Goal: Book appointment/travel/reservation

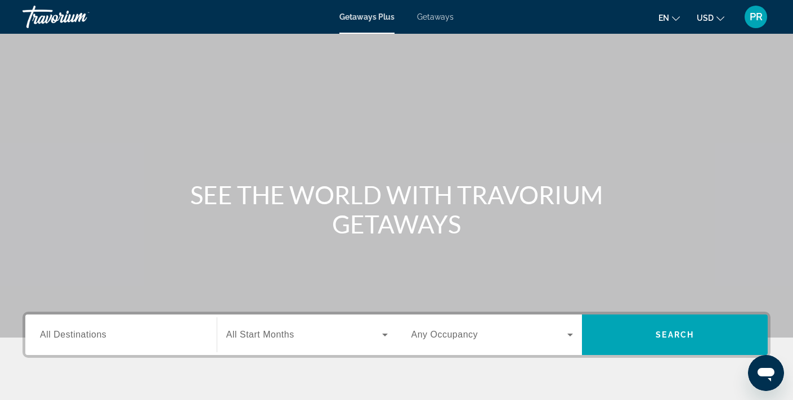
click at [432, 17] on span "Getaways" at bounding box center [435, 16] width 37 height 9
click at [104, 330] on span "All Destinations" at bounding box center [73, 335] width 66 height 10
click at [104, 330] on input "Destination All Destinations" at bounding box center [121, 336] width 162 height 14
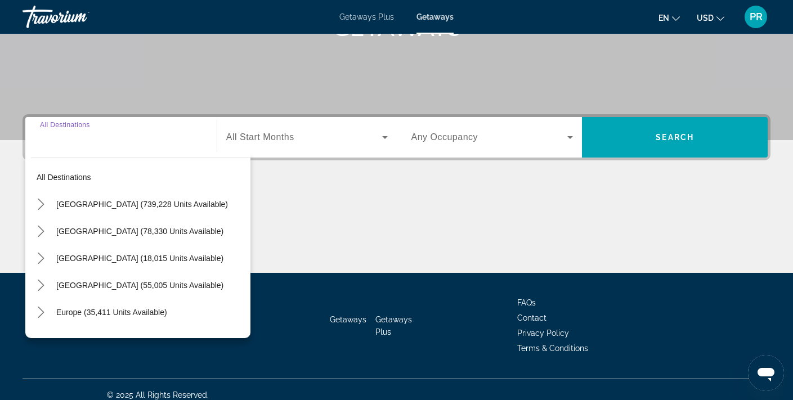
scroll to position [208, 0]
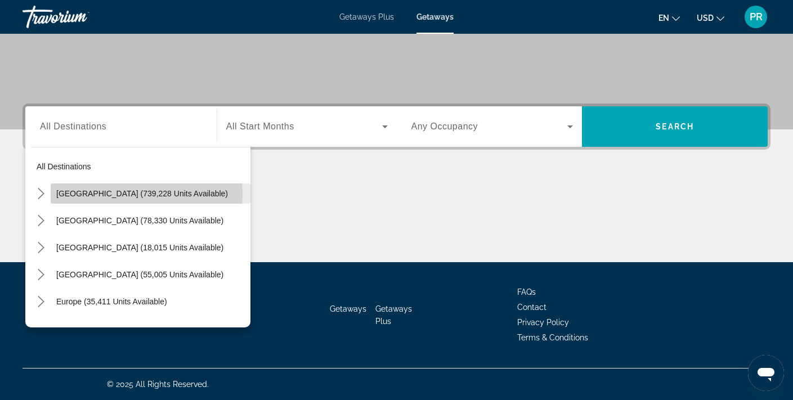
click at [125, 194] on span "United States (739,228 units available)" at bounding box center [142, 193] width 172 height 9
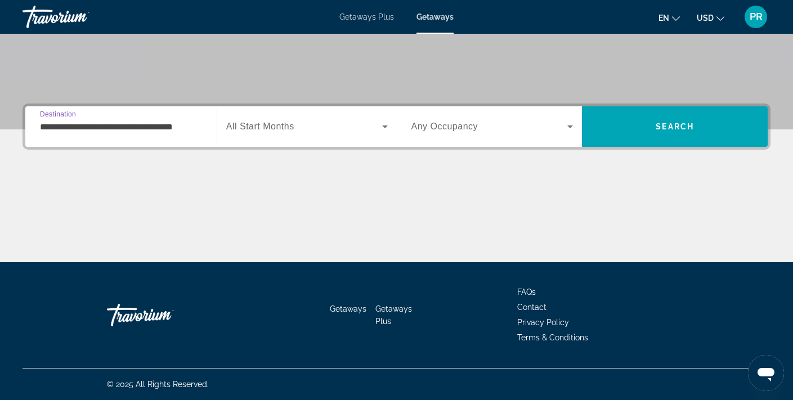
click at [143, 129] on input "**********" at bounding box center [121, 127] width 162 height 14
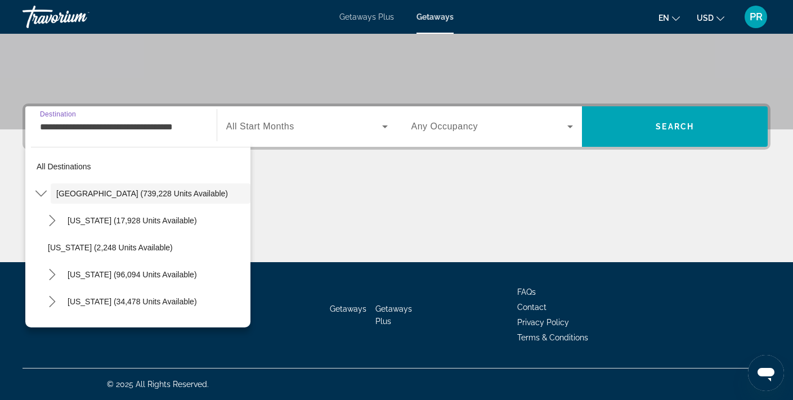
scroll to position [201, 0]
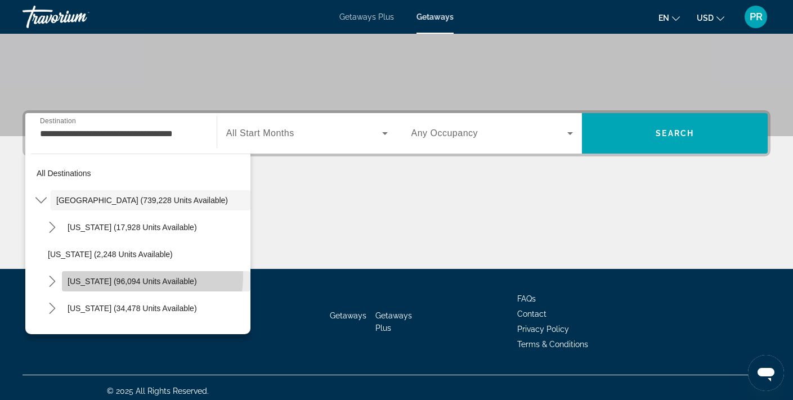
click at [127, 275] on span "Select destination: California (96,094 units available)" at bounding box center [156, 281] width 188 height 27
type input "**********"
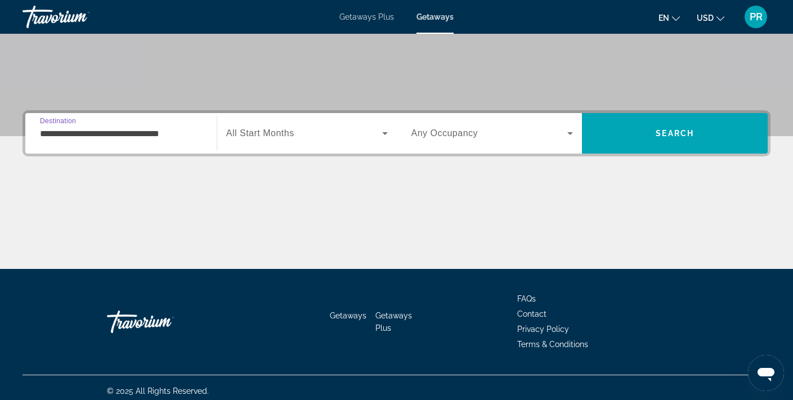
scroll to position [208, 0]
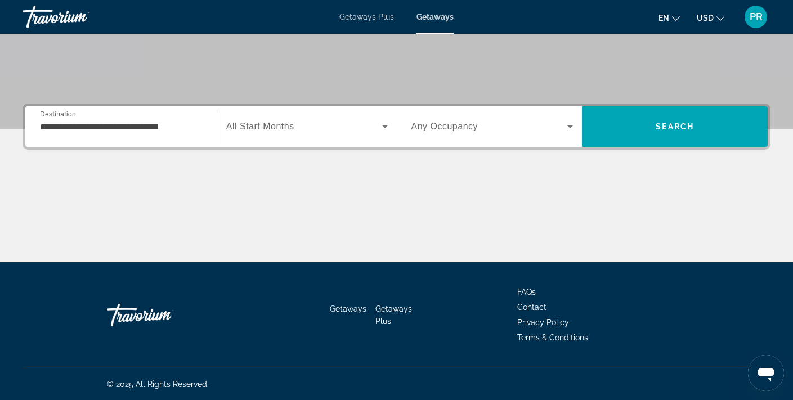
click at [290, 136] on div "Search widget" at bounding box center [306, 127] width 161 height 32
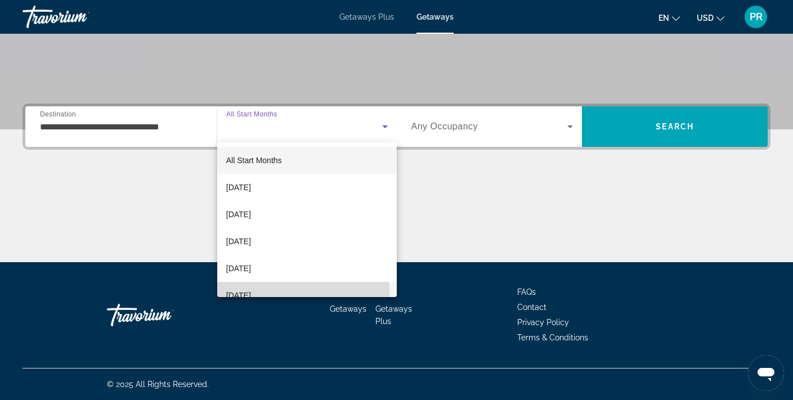
click at [251, 290] on span "[DATE]" at bounding box center [238, 296] width 25 height 14
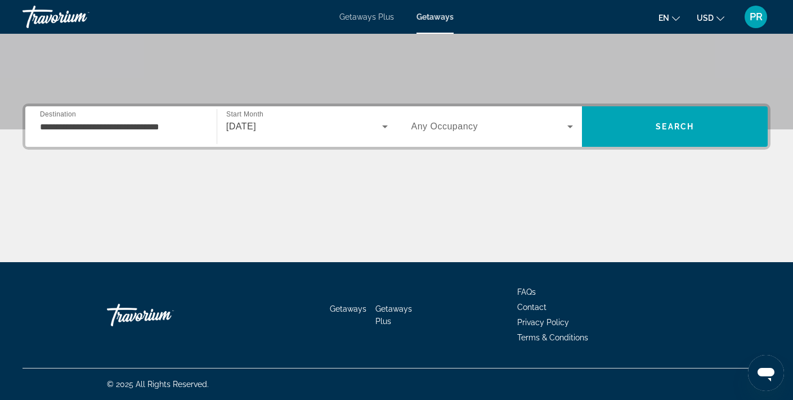
click at [452, 128] on span "Any Occupancy" at bounding box center [444, 127] width 67 height 10
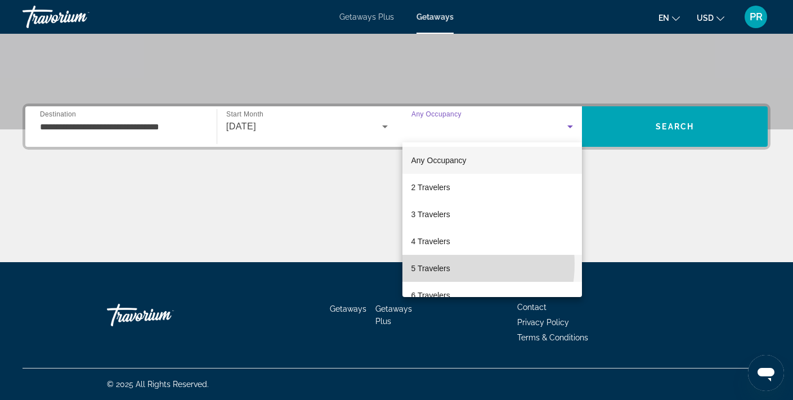
click at [437, 264] on span "5 Travelers" at bounding box center [430, 269] width 39 height 14
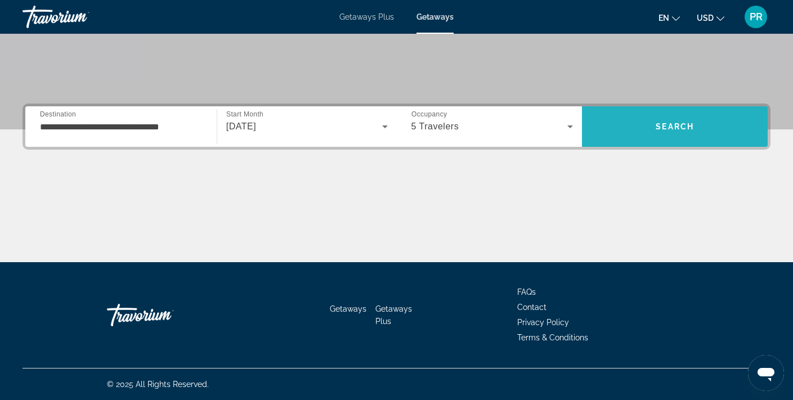
click at [637, 130] on span "Search" at bounding box center [675, 126] width 186 height 27
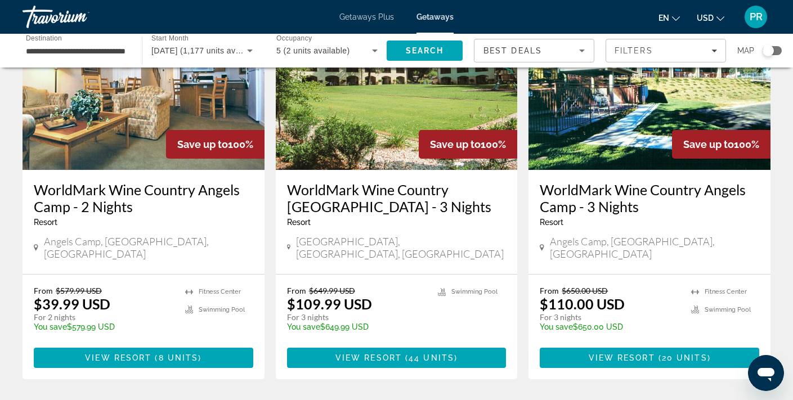
scroll to position [549, 0]
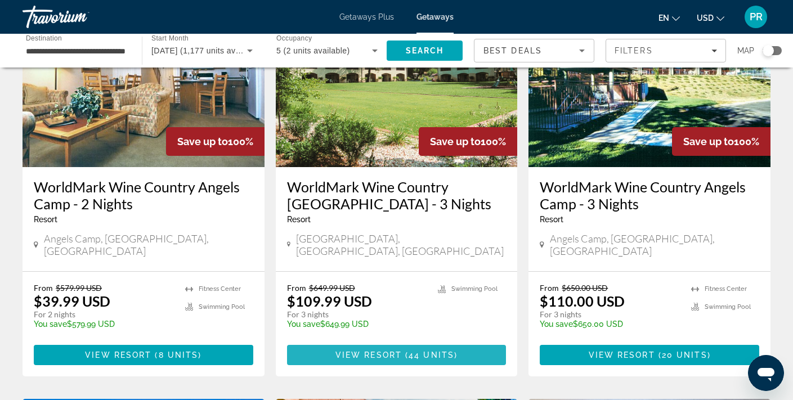
click at [390, 351] on span "View Resort" at bounding box center [368, 355] width 66 height 9
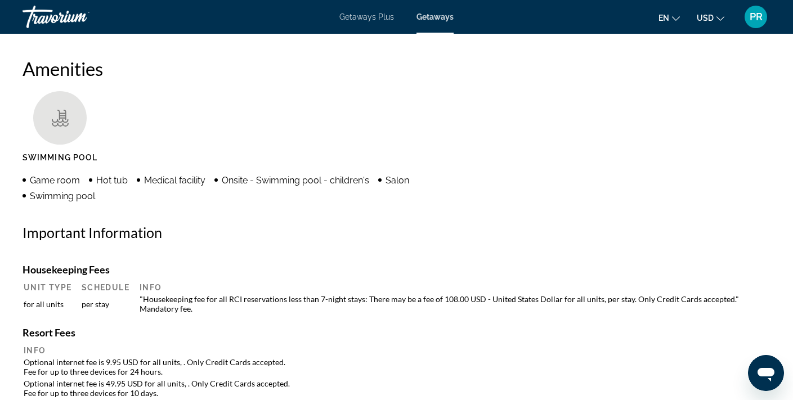
scroll to position [794, 0]
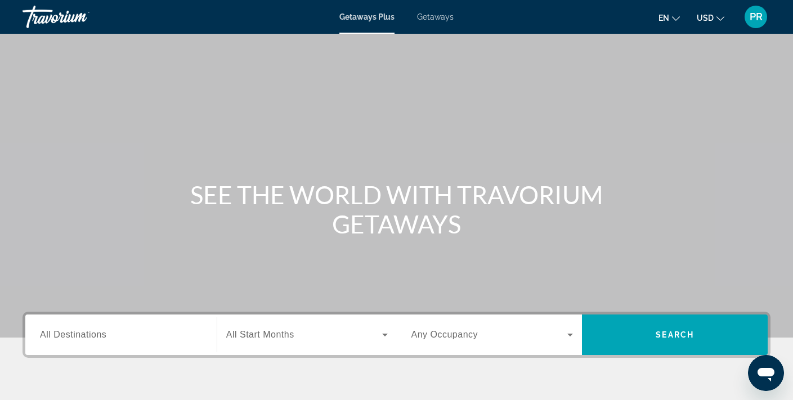
click at [439, 18] on span "Getaways" at bounding box center [435, 16] width 37 height 9
click at [124, 329] on input "Destination All Destinations" at bounding box center [121, 336] width 162 height 14
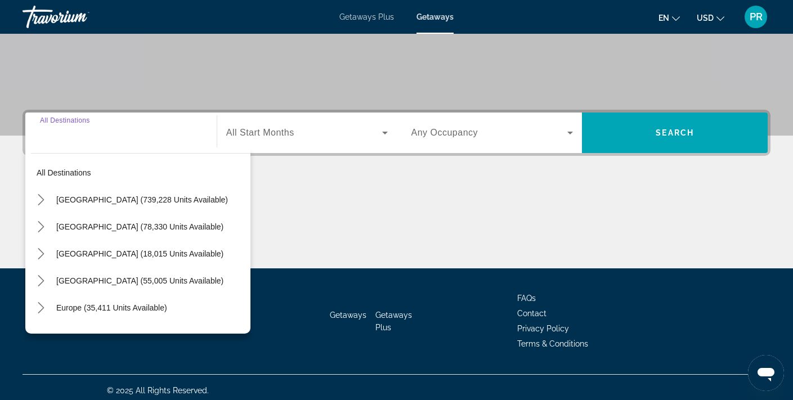
scroll to position [208, 0]
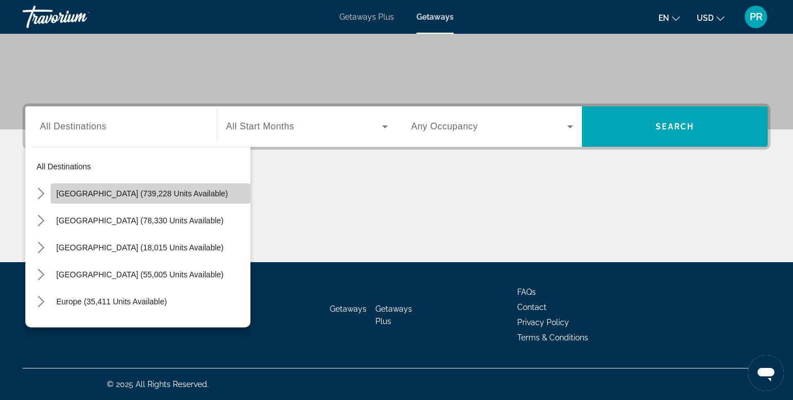
click at [164, 193] on span "United States (739,228 units available)" at bounding box center [142, 193] width 172 height 9
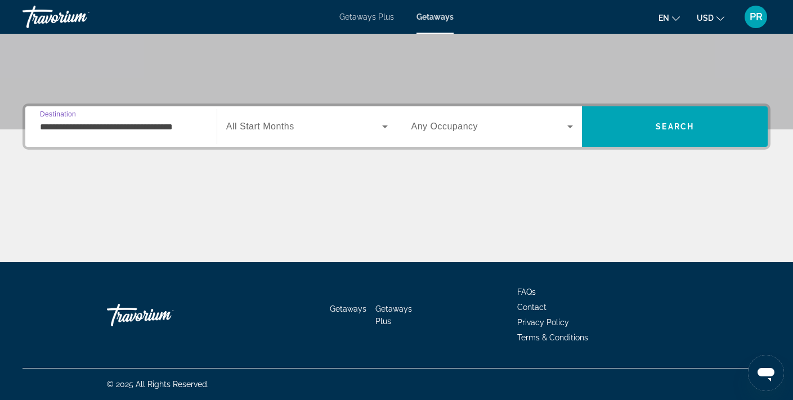
click at [154, 132] on input "**********" at bounding box center [121, 127] width 162 height 14
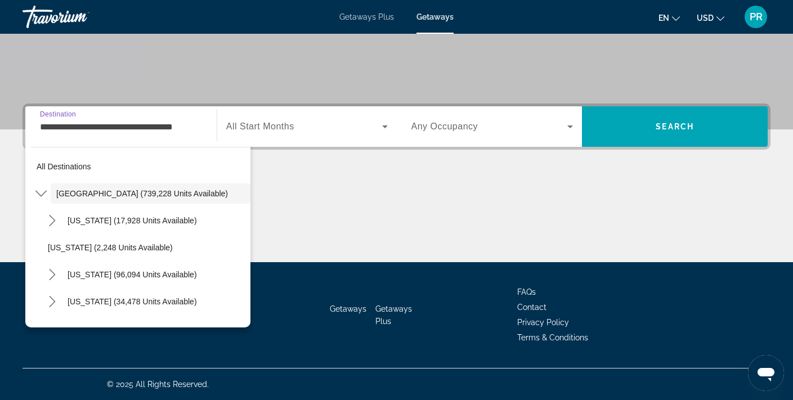
scroll to position [201, 0]
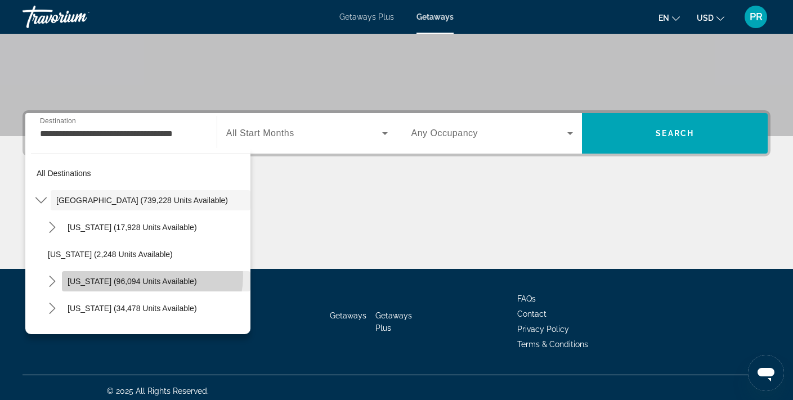
click at [148, 275] on span "Select destination: California (96,094 units available)" at bounding box center [156, 281] width 188 height 27
type input "**********"
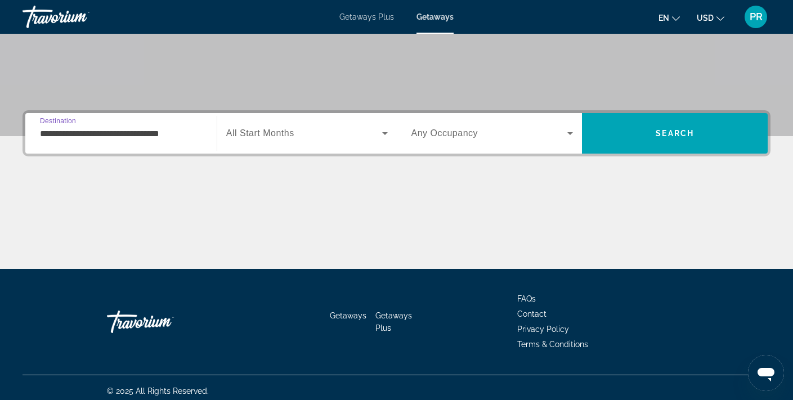
scroll to position [208, 0]
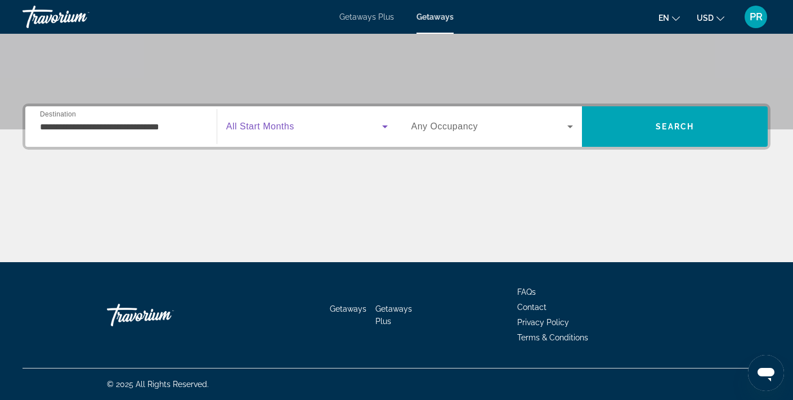
click at [302, 127] on span "Search widget" at bounding box center [304, 127] width 156 height 14
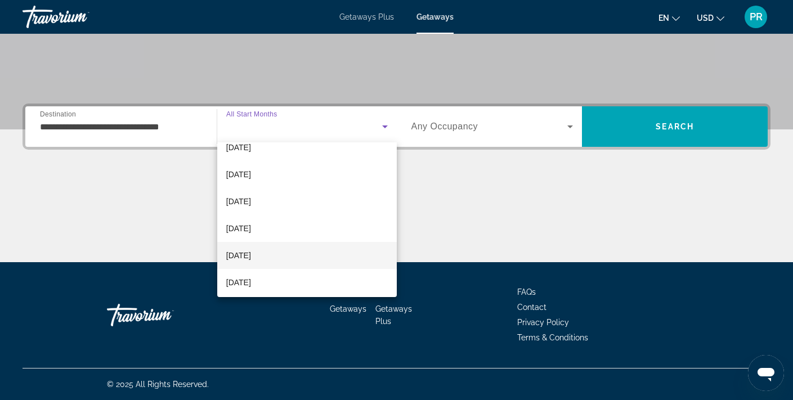
scroll to position [50, 0]
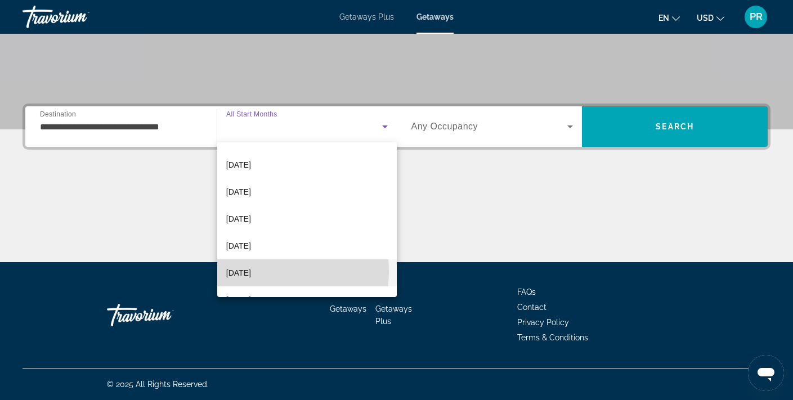
click at [251, 271] on span "[DATE]" at bounding box center [238, 273] width 25 height 14
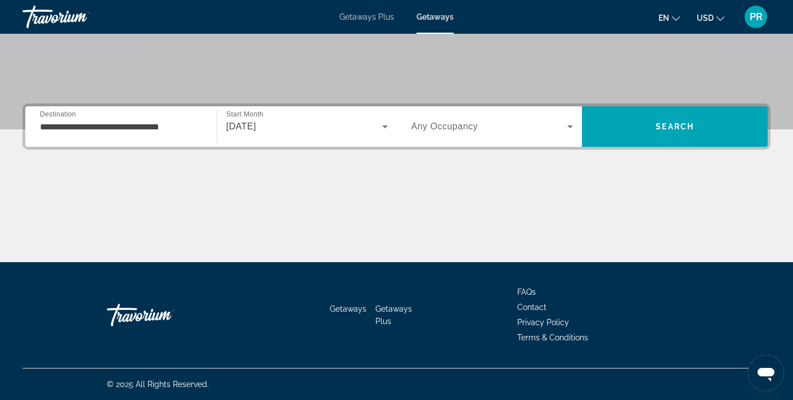
click at [457, 122] on span "Any Occupancy" at bounding box center [444, 127] width 67 height 10
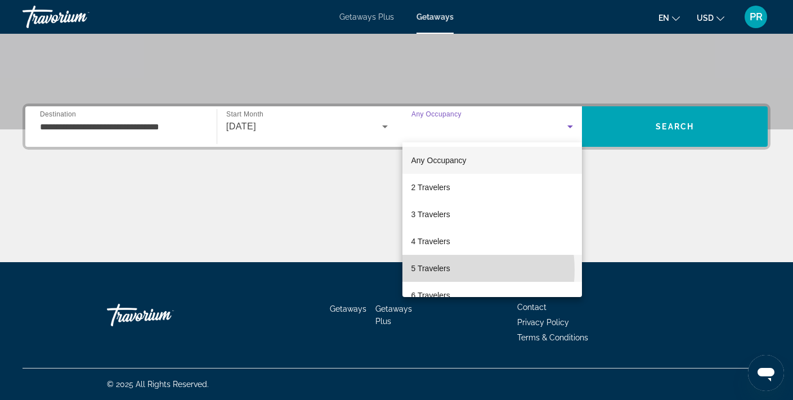
click at [441, 270] on span "5 Travelers" at bounding box center [430, 269] width 39 height 14
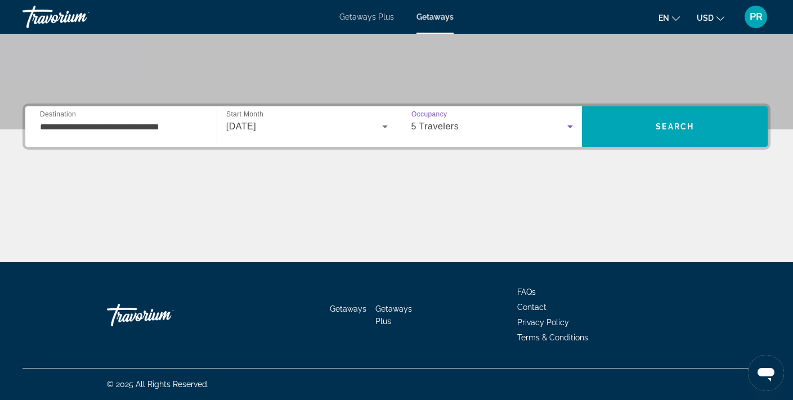
click at [497, 129] on div "5 Travelers" at bounding box center [489, 127] width 156 height 14
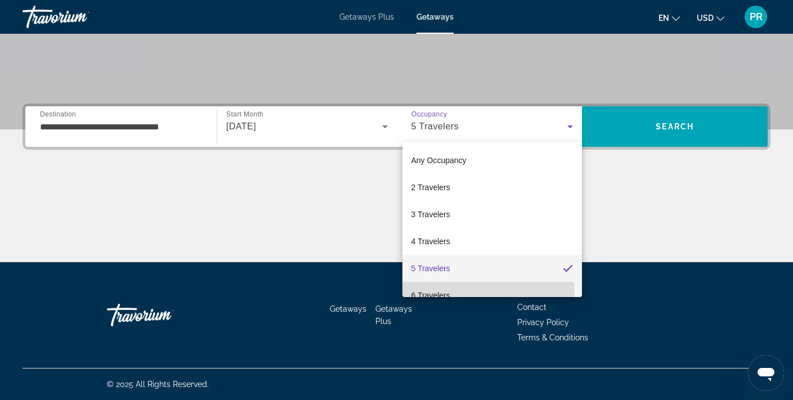
click at [447, 297] on span "6 Travelers" at bounding box center [430, 296] width 39 height 14
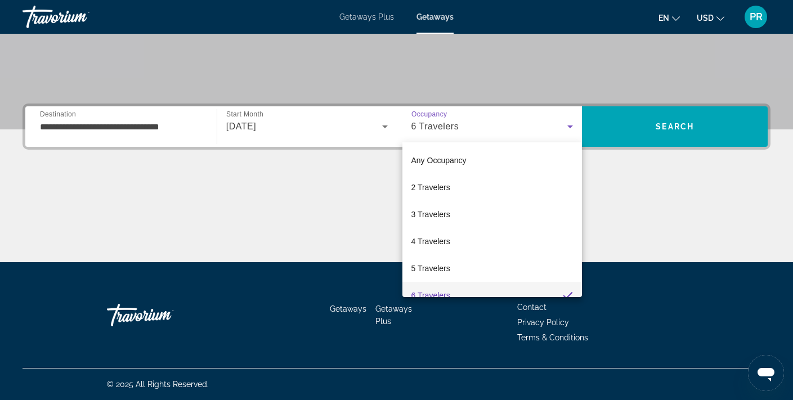
scroll to position [12, 0]
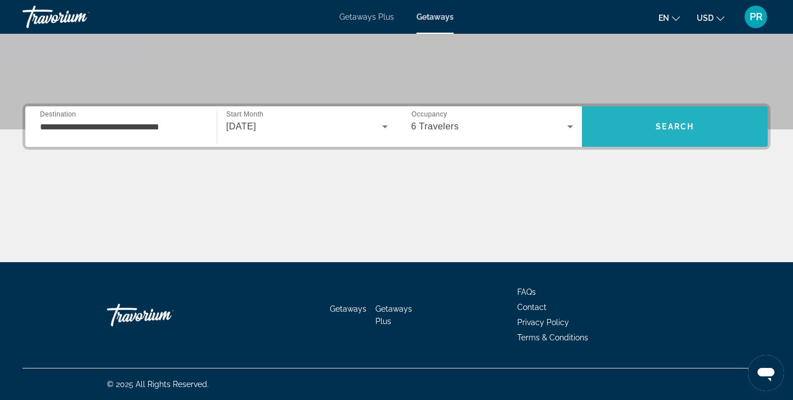
click at [672, 122] on span "Search" at bounding box center [674, 126] width 38 height 9
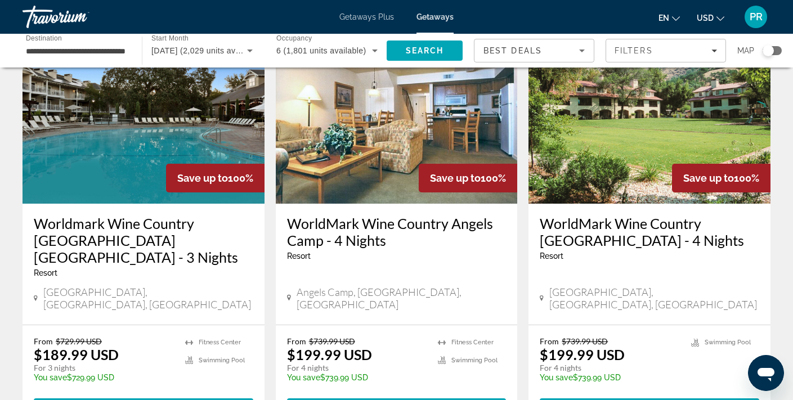
scroll to position [926, 0]
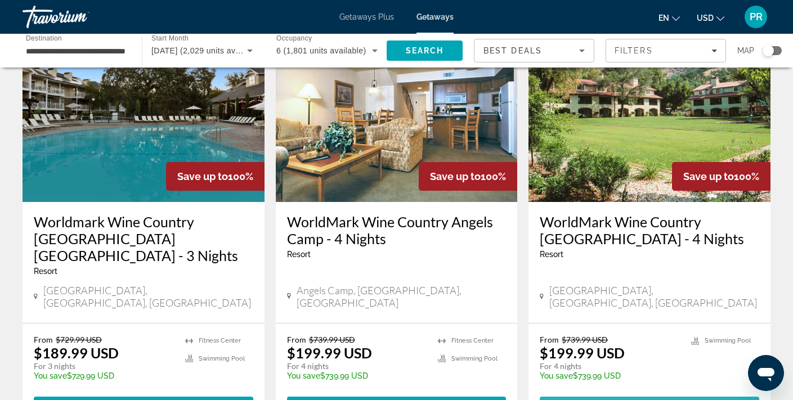
click at [641, 399] on span "View Resort" at bounding box center [622, 406] width 66 height 9
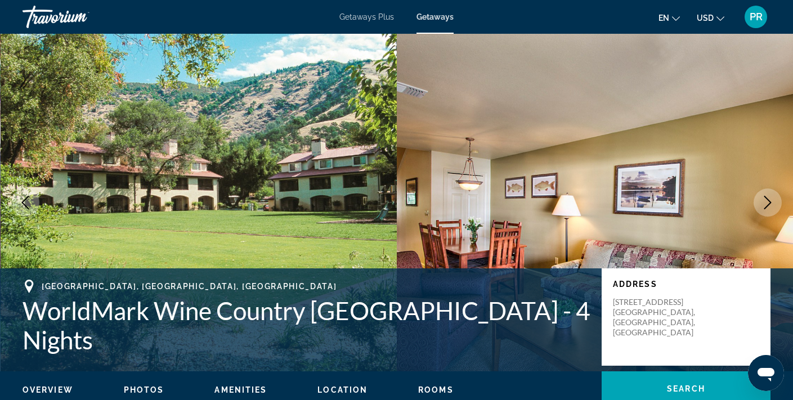
click at [347, 218] on img "Main content" at bounding box center [199, 203] width 397 height 338
click at [356, 17] on span "Getaways Plus" at bounding box center [366, 16] width 55 height 9
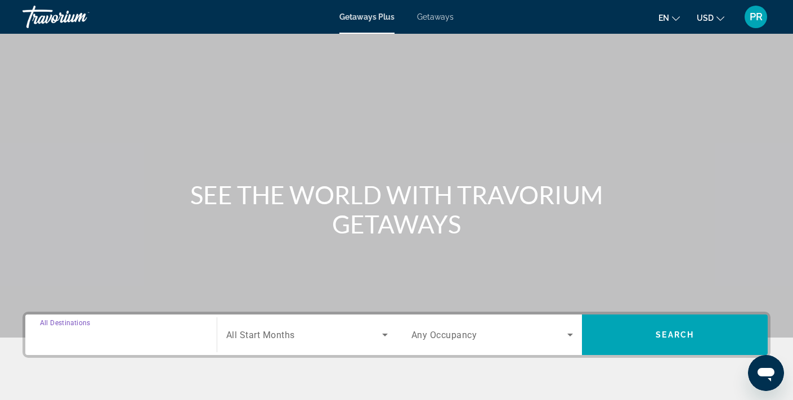
click at [160, 331] on input "Destination All Destinations" at bounding box center [121, 336] width 162 height 14
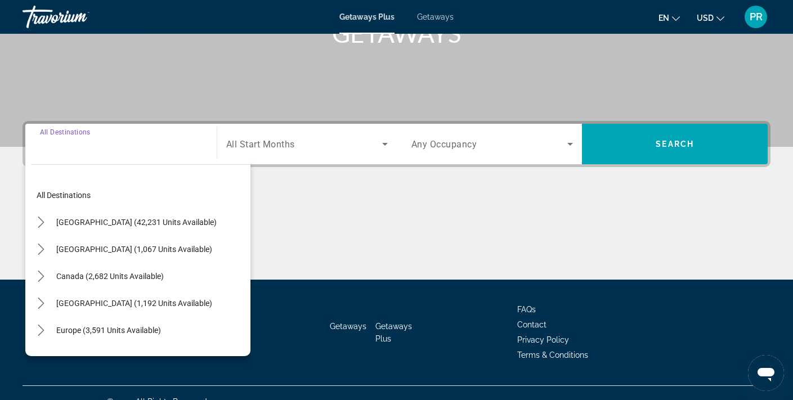
scroll to position [208, 0]
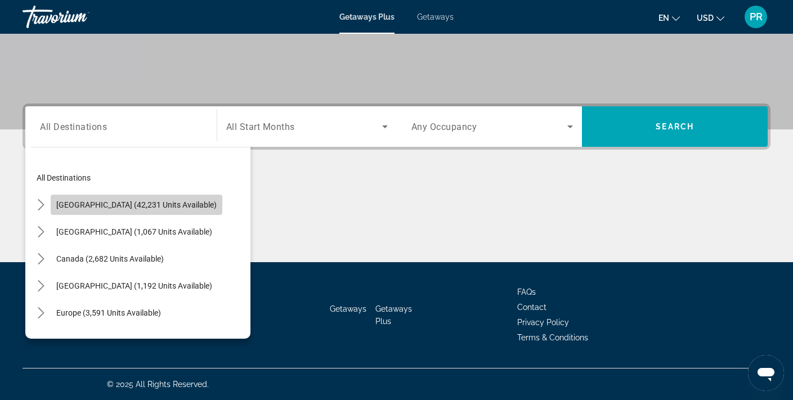
click at [164, 209] on span "[GEOGRAPHIC_DATA] (42,231 units available)" at bounding box center [136, 204] width 160 height 9
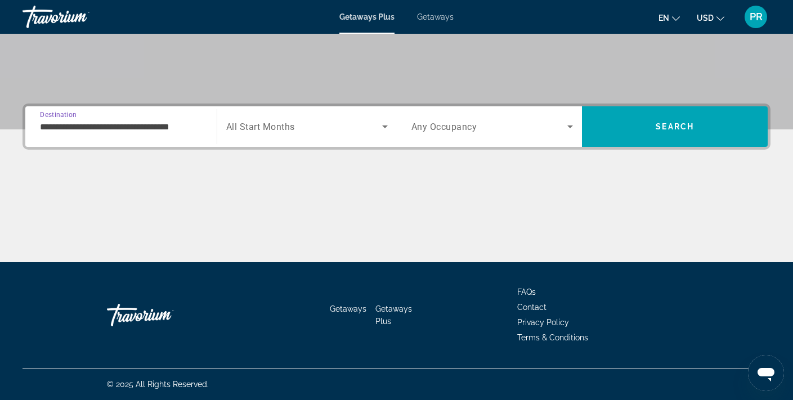
click at [179, 127] on input "**********" at bounding box center [121, 127] width 162 height 14
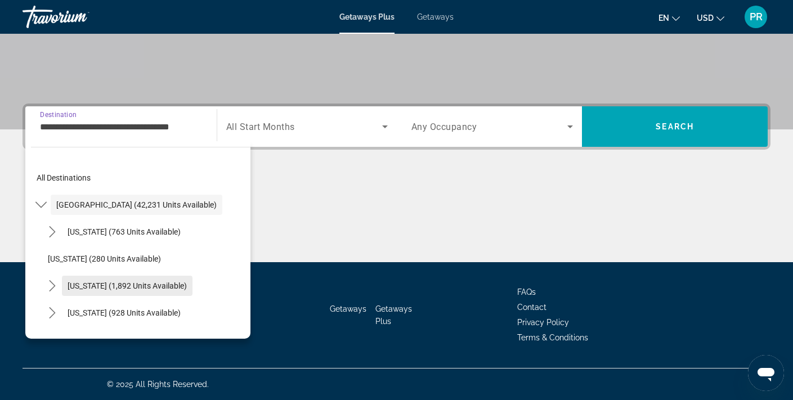
click at [156, 280] on span "Select destination: California (1,892 units available)" at bounding box center [127, 285] width 131 height 27
type input "**********"
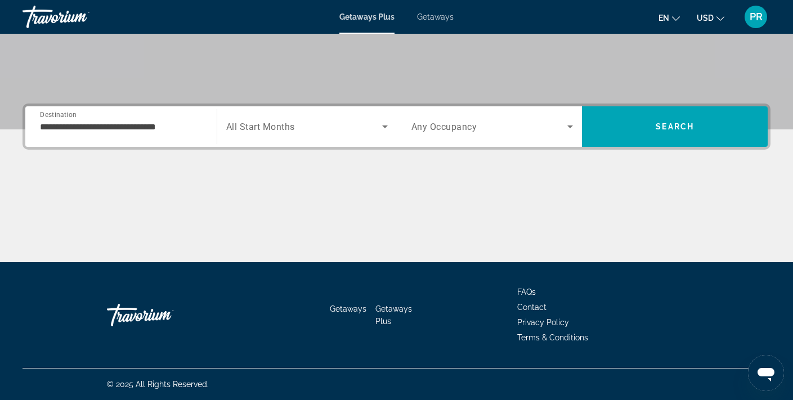
click at [272, 134] on div "Search widget" at bounding box center [306, 127] width 161 height 32
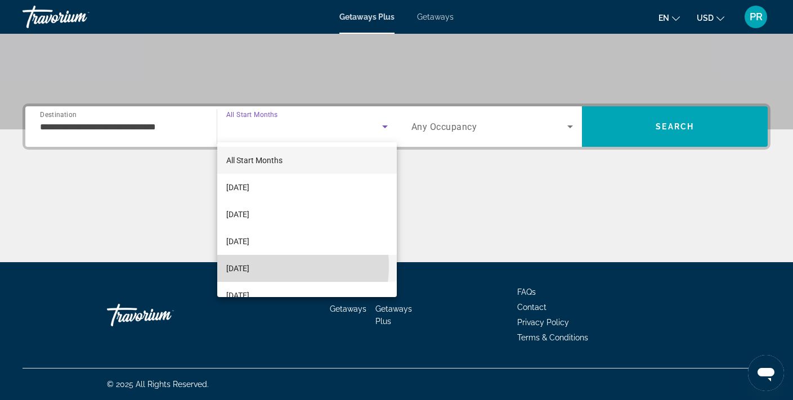
click at [249, 266] on span "[DATE]" at bounding box center [237, 269] width 23 height 14
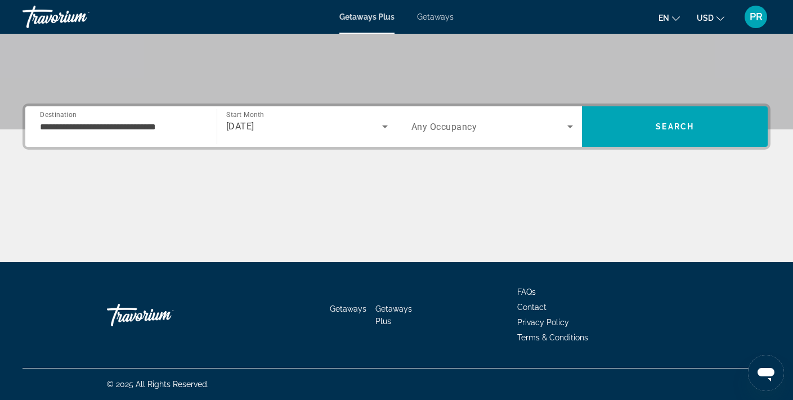
click at [273, 136] on div "[DATE]" at bounding box center [306, 127] width 161 height 32
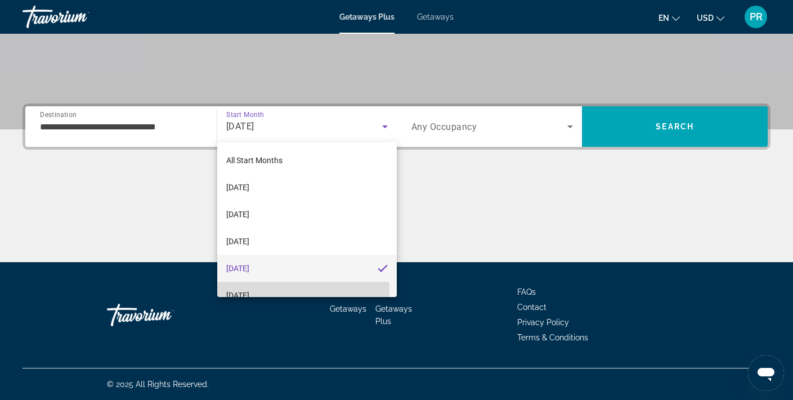
click at [249, 290] on span "[DATE]" at bounding box center [237, 296] width 23 height 14
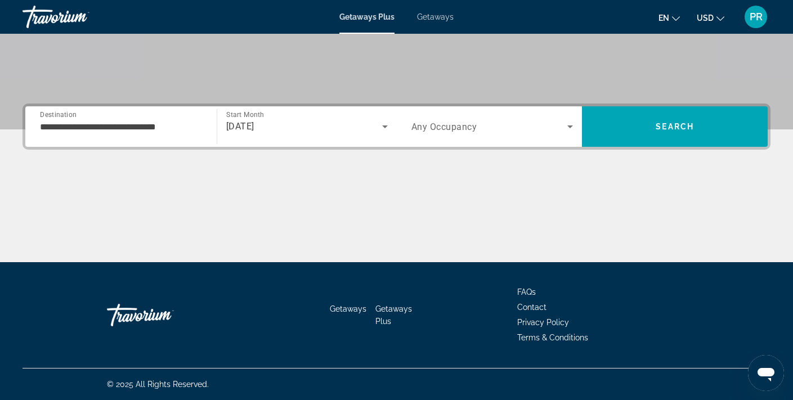
click at [432, 128] on span "Any Occupancy" at bounding box center [444, 127] width 66 height 11
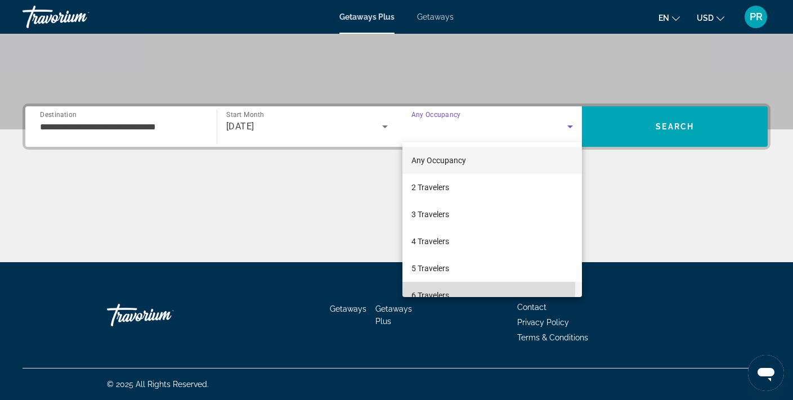
click at [430, 287] on mat-option "6 Travelers" at bounding box center [492, 295] width 180 height 27
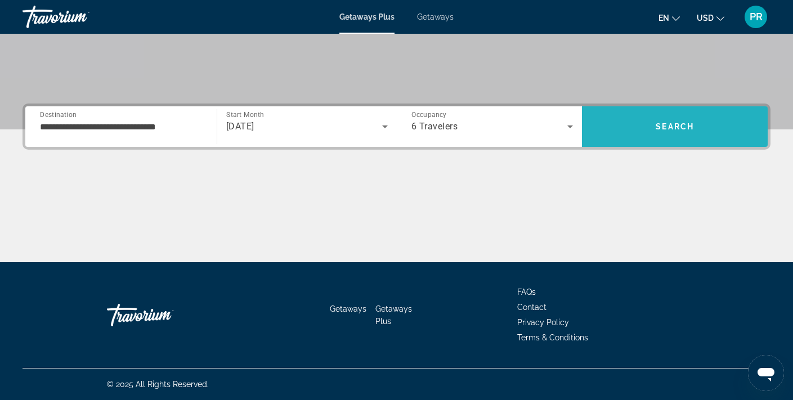
click at [665, 111] on span "Search" at bounding box center [675, 126] width 186 height 41
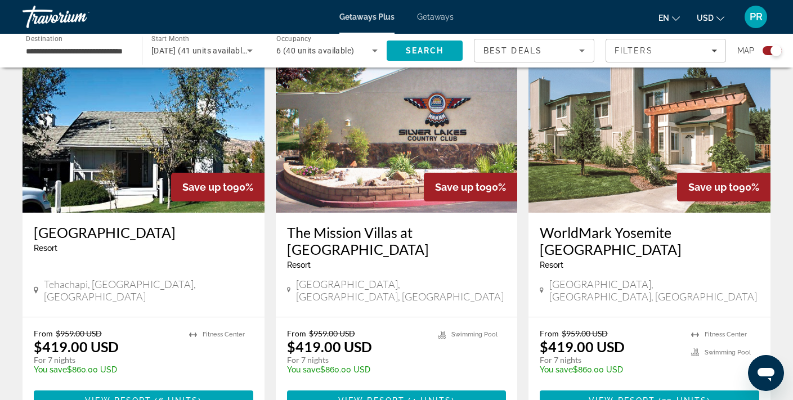
scroll to position [417, 0]
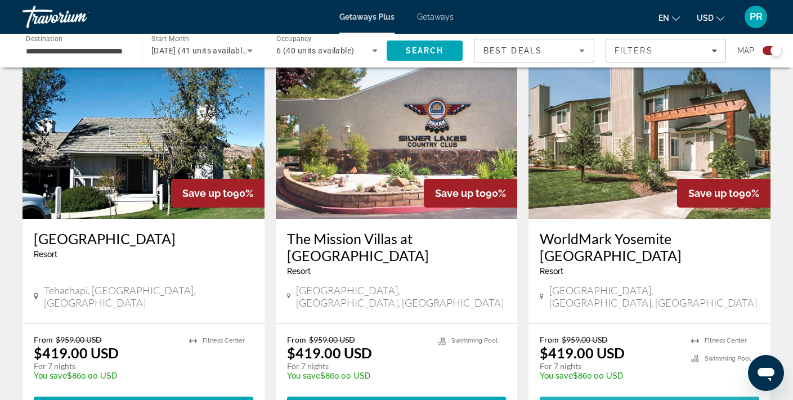
click at [638, 399] on span "View Resort" at bounding box center [622, 406] width 66 height 9
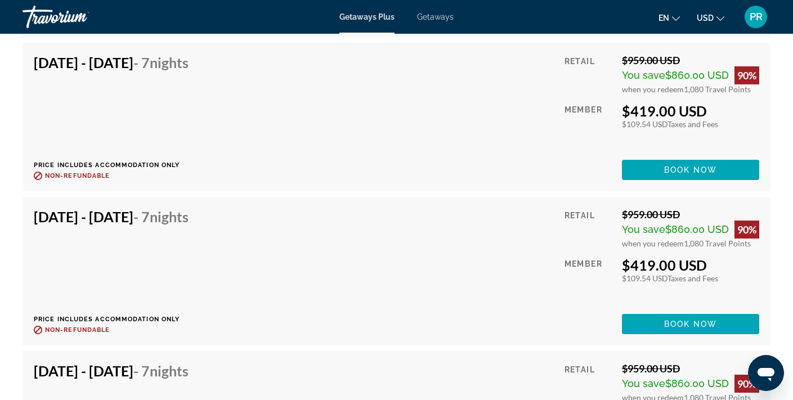
scroll to position [2606, 0]
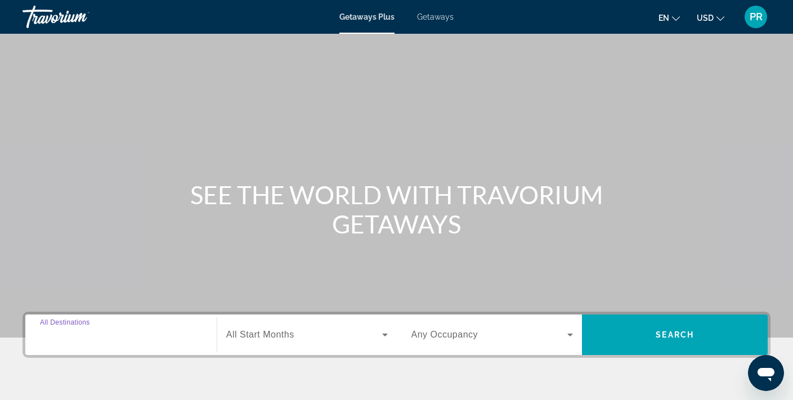
click at [127, 333] on input "Destination All Destinations" at bounding box center [121, 336] width 162 height 14
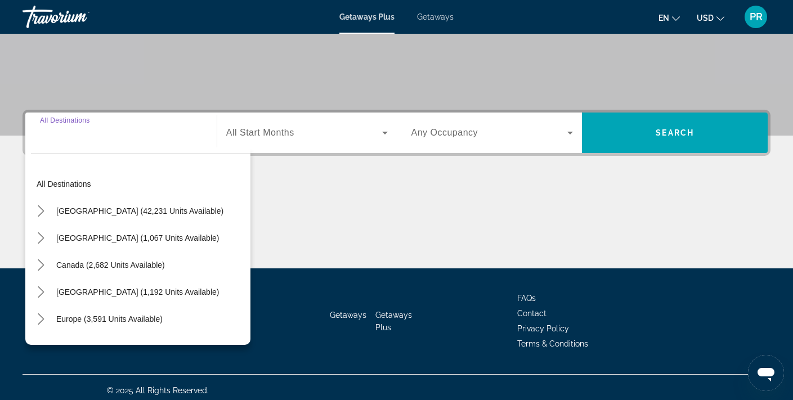
scroll to position [208, 0]
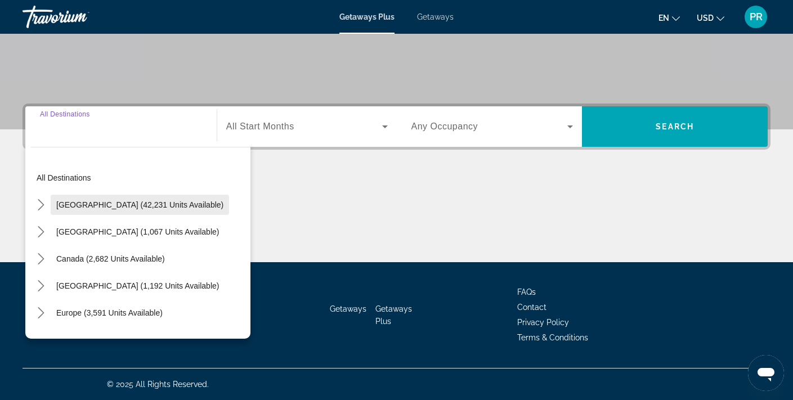
click at [151, 206] on span "[GEOGRAPHIC_DATA] (42,231 units available)" at bounding box center [139, 204] width 167 height 9
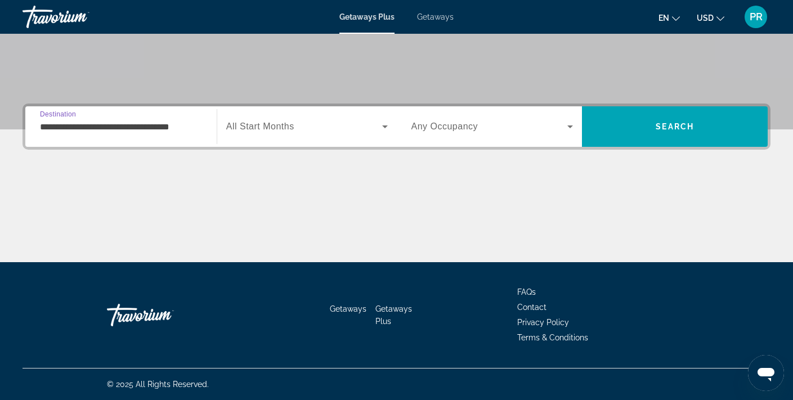
click at [152, 128] on input "**********" at bounding box center [121, 127] width 162 height 14
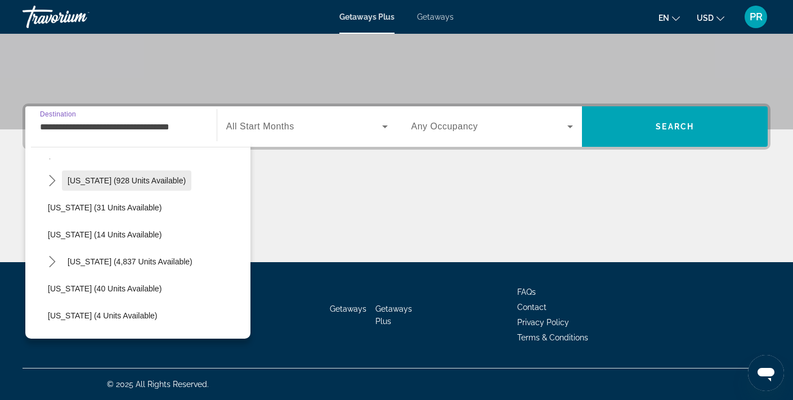
scroll to position [127, 0]
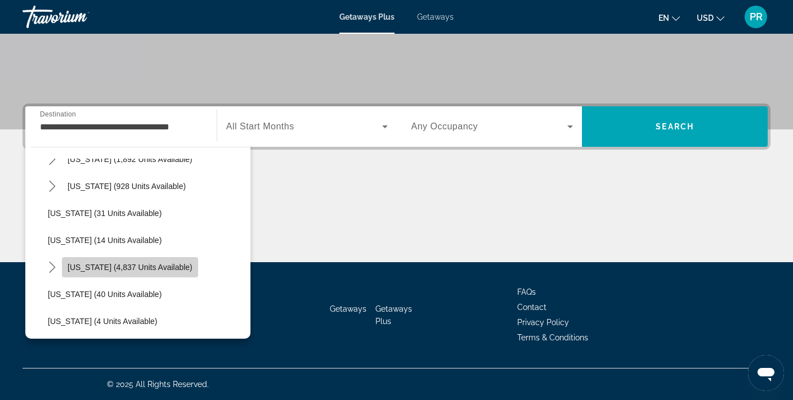
click at [154, 262] on span "Select destination: Florida (4,837 units available)" at bounding box center [130, 267] width 136 height 27
type input "**********"
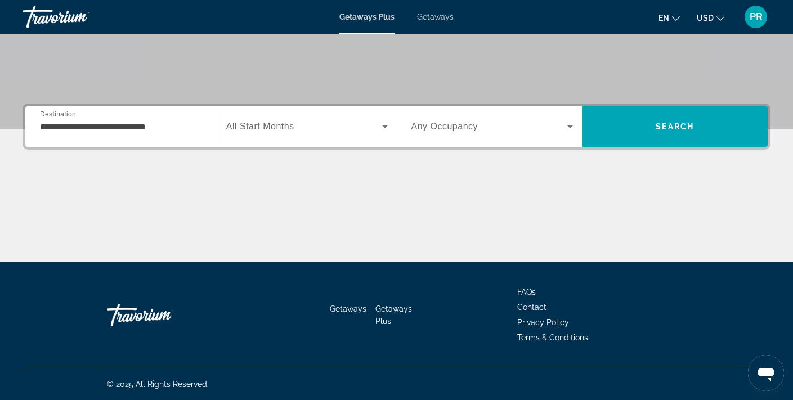
click at [291, 129] on span "All Start Months" at bounding box center [260, 127] width 68 height 10
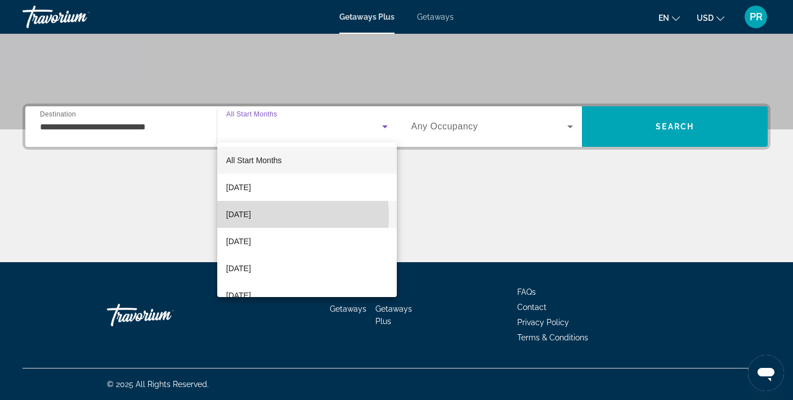
click at [251, 216] on span "[DATE]" at bounding box center [238, 215] width 25 height 14
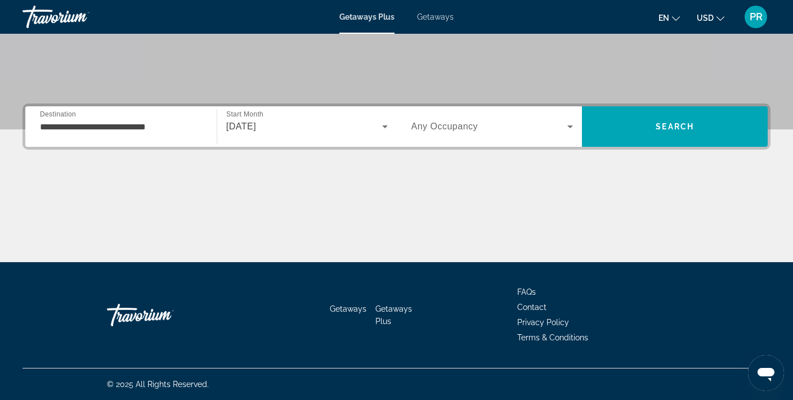
click at [454, 134] on div "Search widget" at bounding box center [492, 127] width 162 height 32
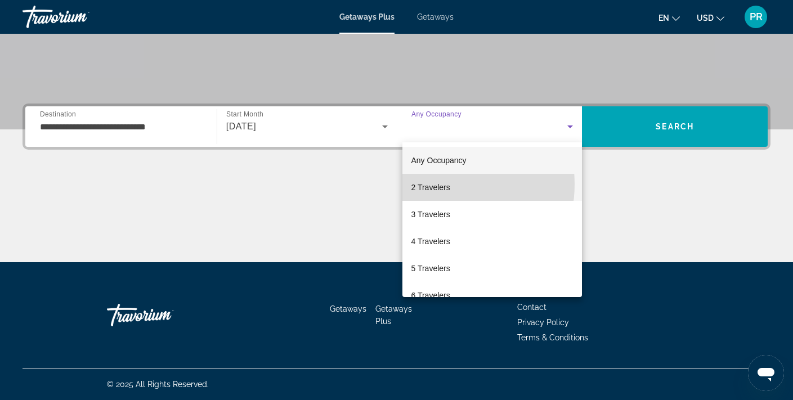
click at [431, 184] on span "2 Travelers" at bounding box center [430, 188] width 39 height 14
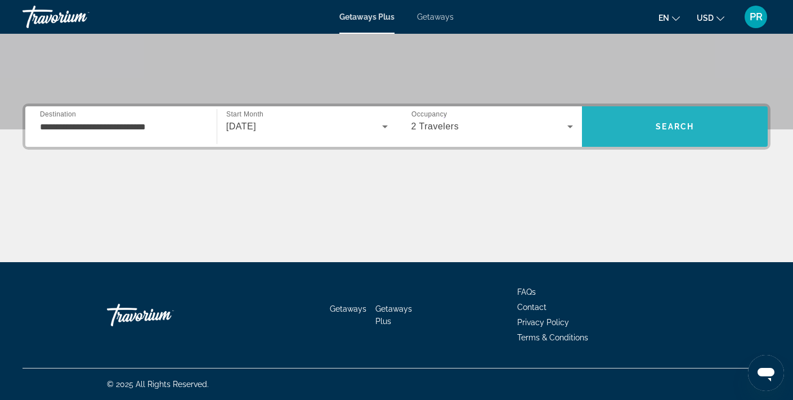
click at [621, 137] on span "Search" at bounding box center [675, 126] width 186 height 27
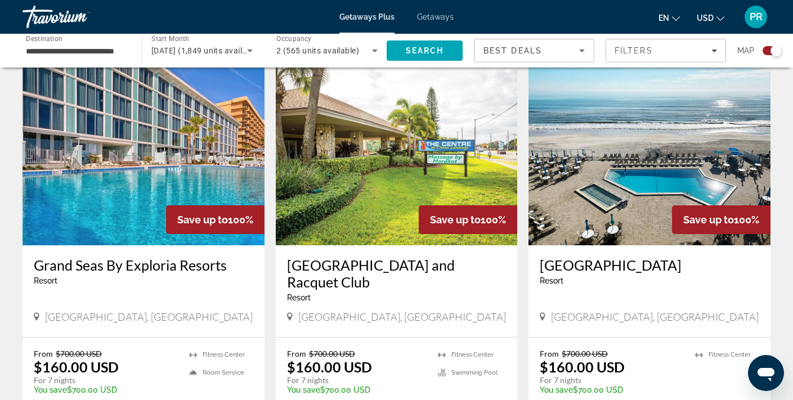
scroll to position [386, 0]
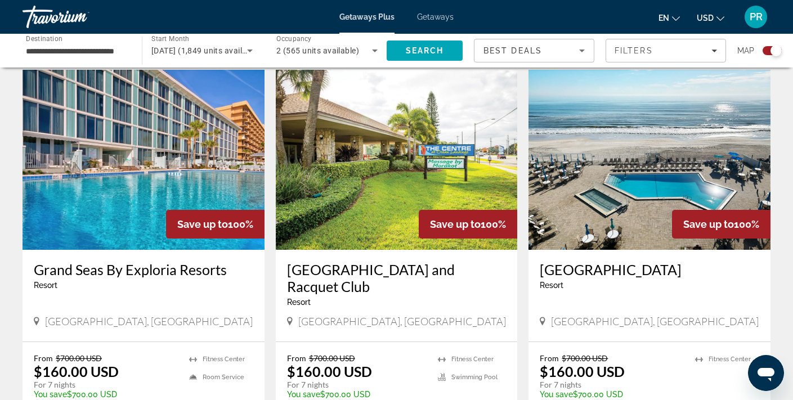
click at [190, 173] on img "Main content" at bounding box center [144, 160] width 242 height 180
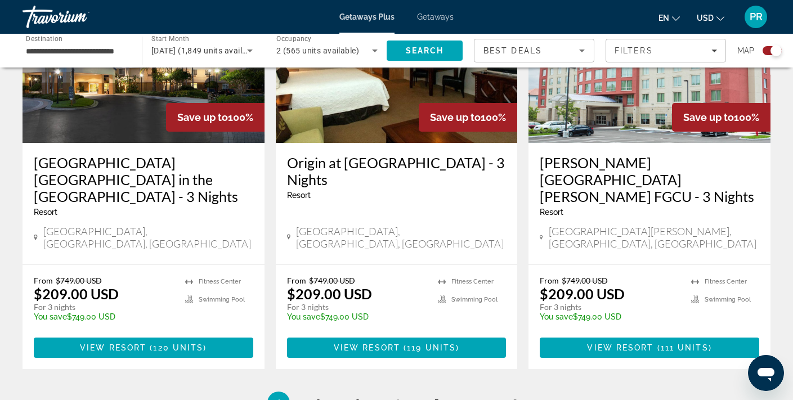
scroll to position [1754, 0]
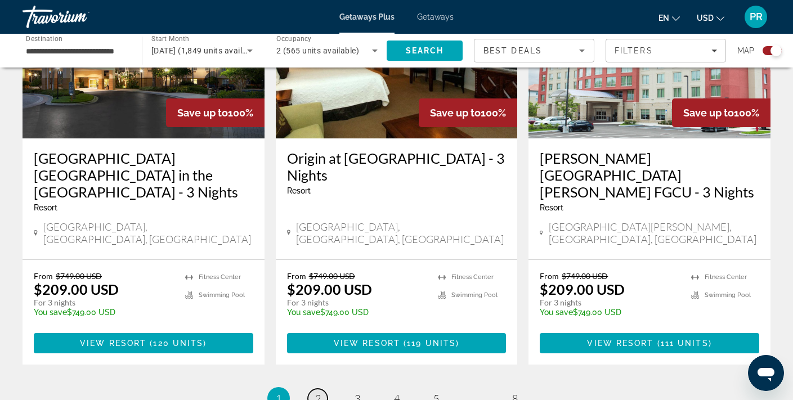
click at [318, 392] on span "2" at bounding box center [318, 398] width 6 height 12
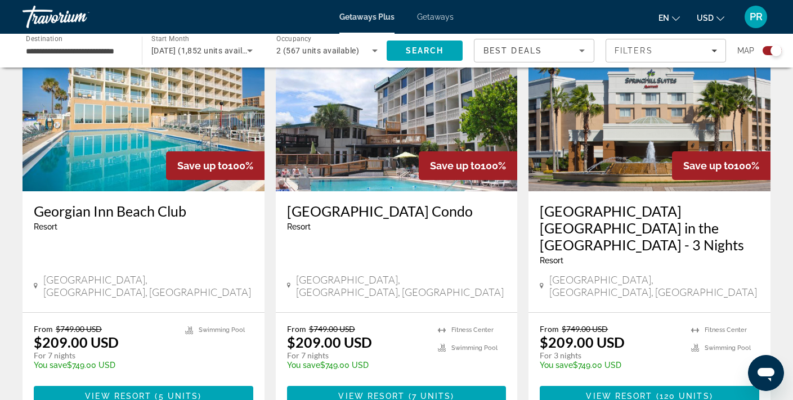
scroll to position [1735, 0]
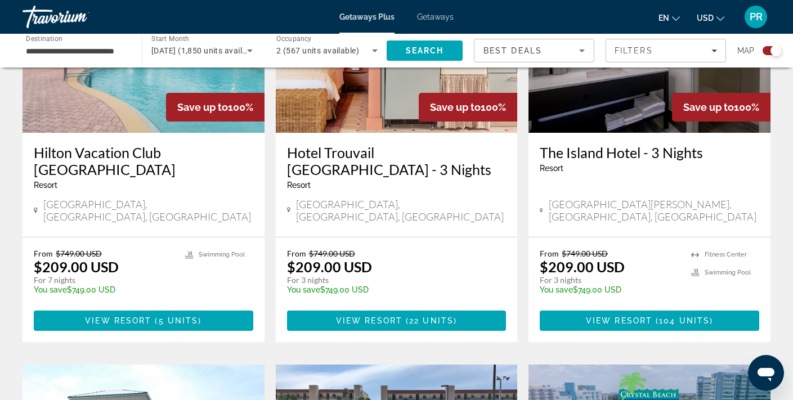
scroll to position [504, 0]
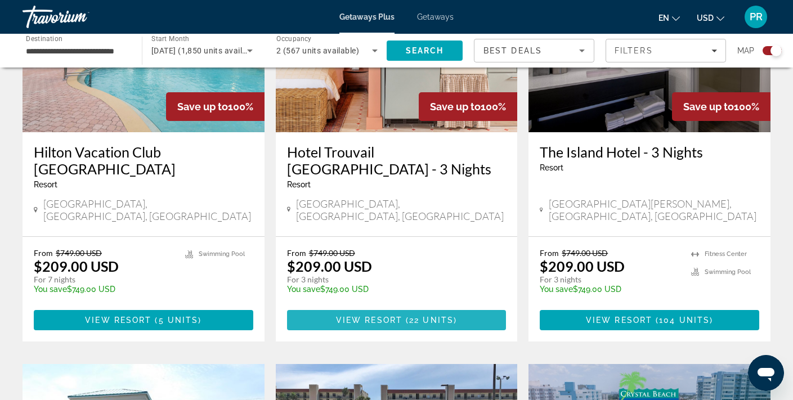
click at [381, 316] on span "View Resort" at bounding box center [369, 320] width 66 height 9
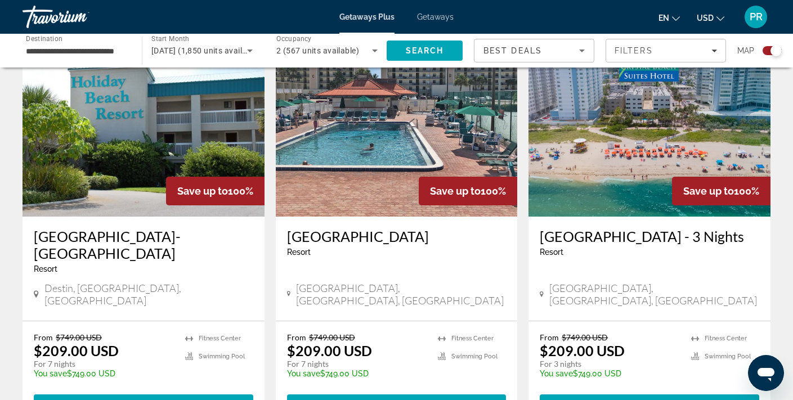
scroll to position [827, 0]
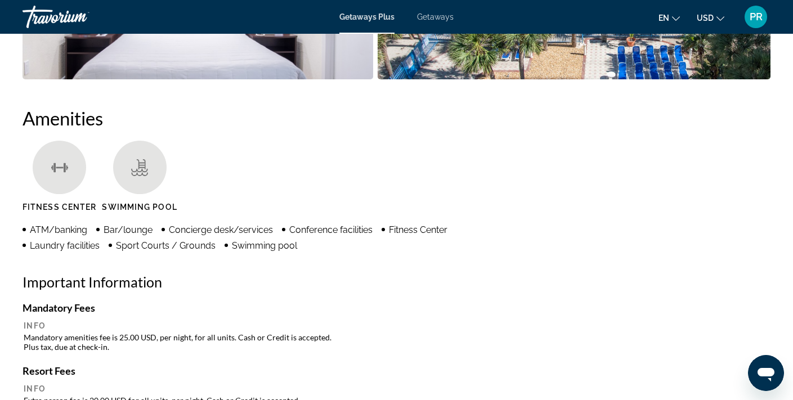
scroll to position [775, 0]
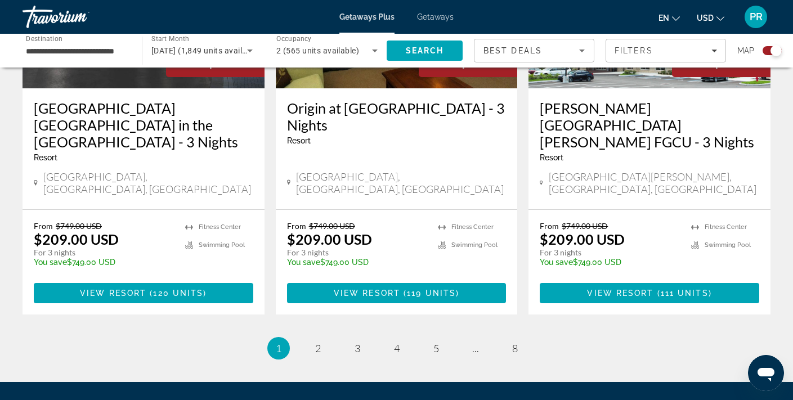
scroll to position [1809, 0]
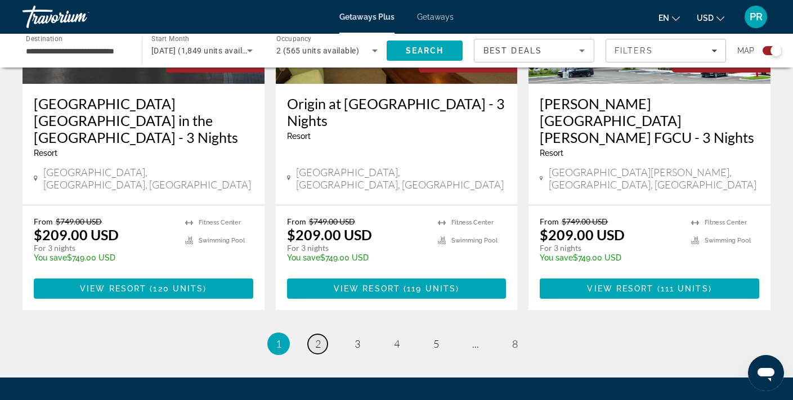
click at [320, 338] on span "2" at bounding box center [318, 344] width 6 height 12
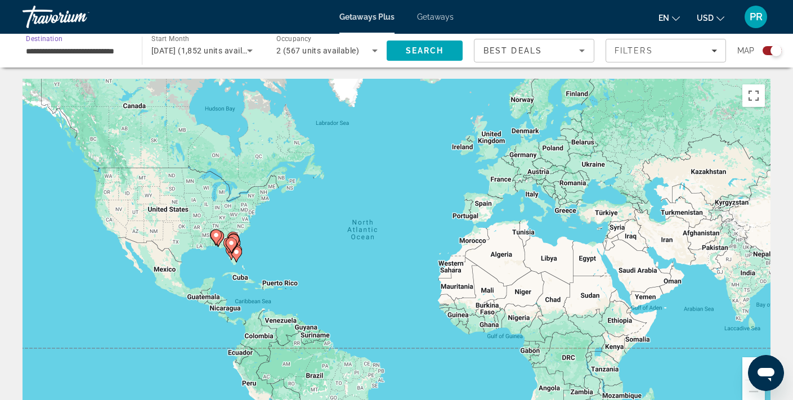
click at [75, 46] on input "**********" at bounding box center [76, 51] width 101 height 14
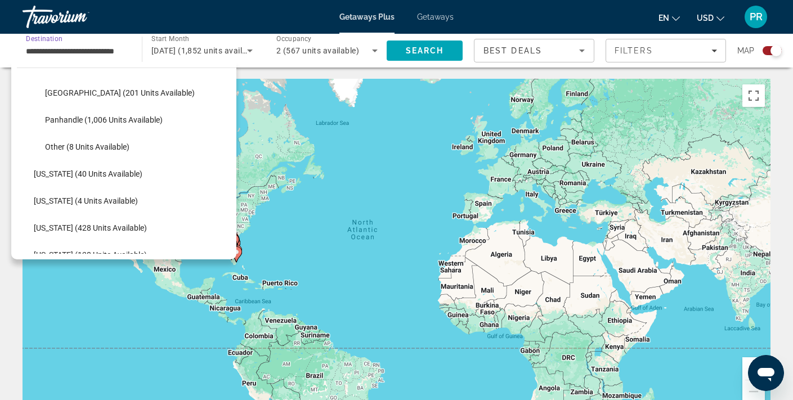
scroll to position [315, 0]
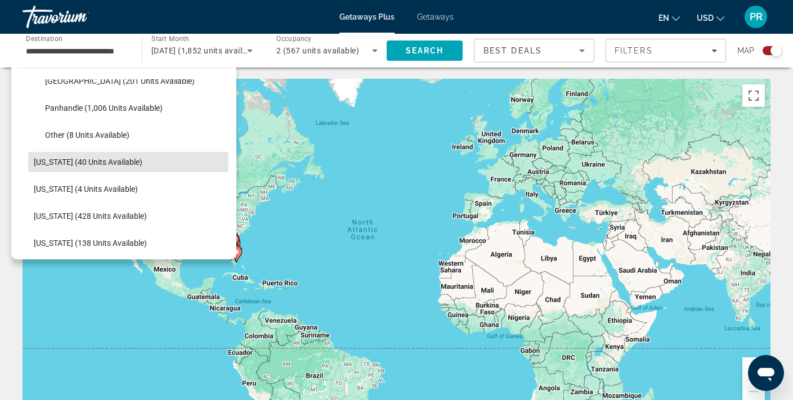
click at [89, 163] on span "[US_STATE] (40 units available)" at bounding box center [88, 162] width 109 height 9
type input "**********"
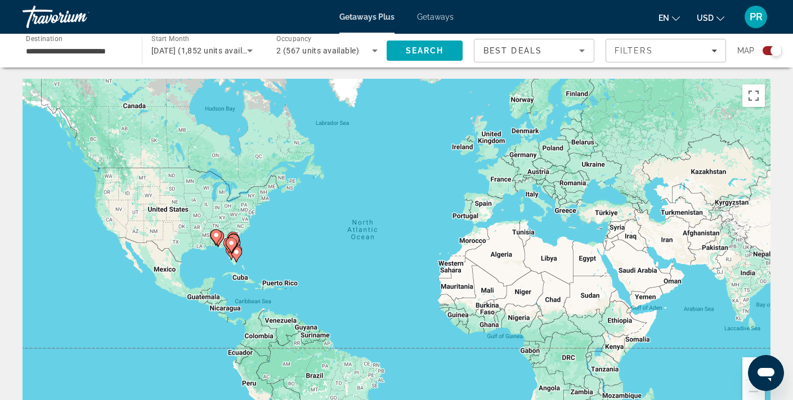
drag, startPoint x: 419, startPoint y: 50, endPoint x: 411, endPoint y: 92, distance: 42.9
click at [412, 53] on span "Search" at bounding box center [425, 50] width 38 height 9
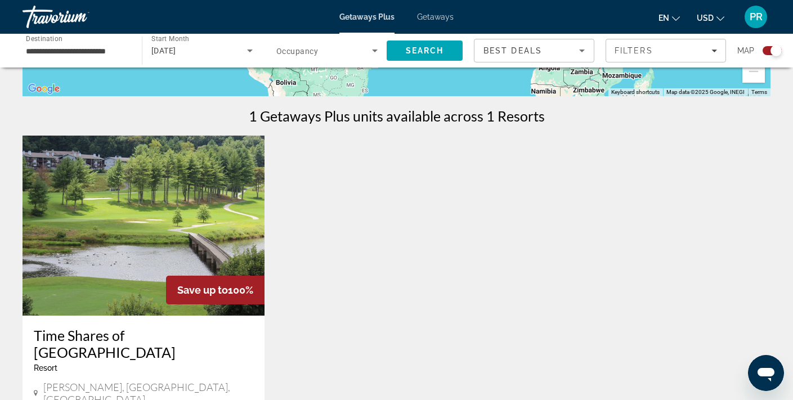
scroll to position [321, 0]
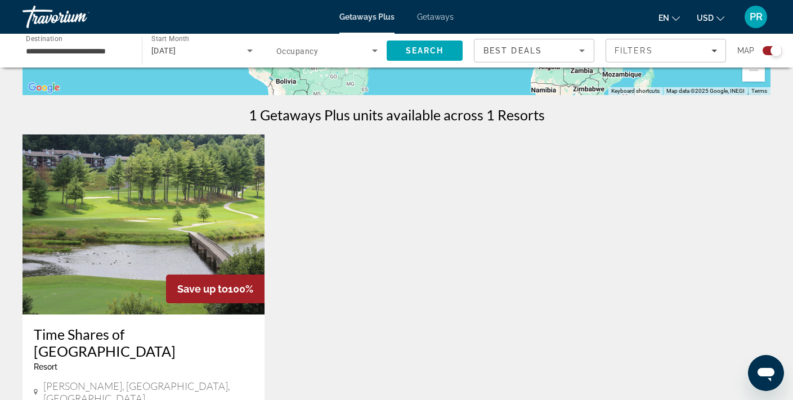
click at [210, 244] on img "Main content" at bounding box center [144, 224] width 242 height 180
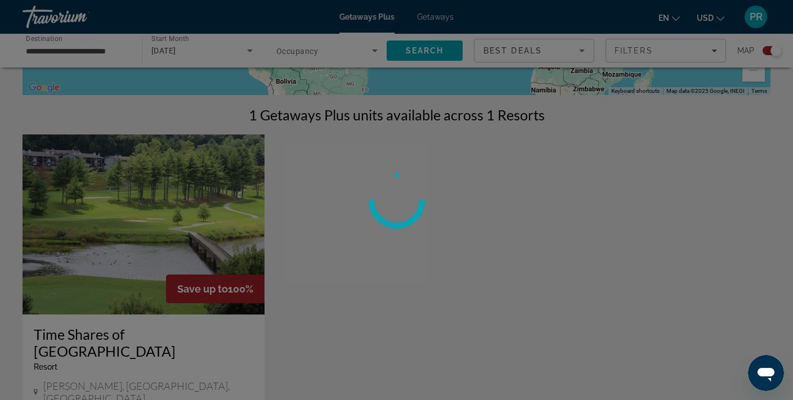
click at [210, 244] on div at bounding box center [396, 200] width 793 height 400
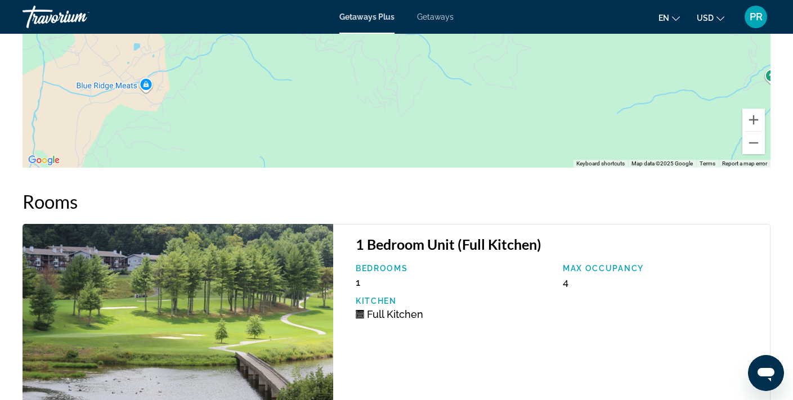
scroll to position [2047, 0]
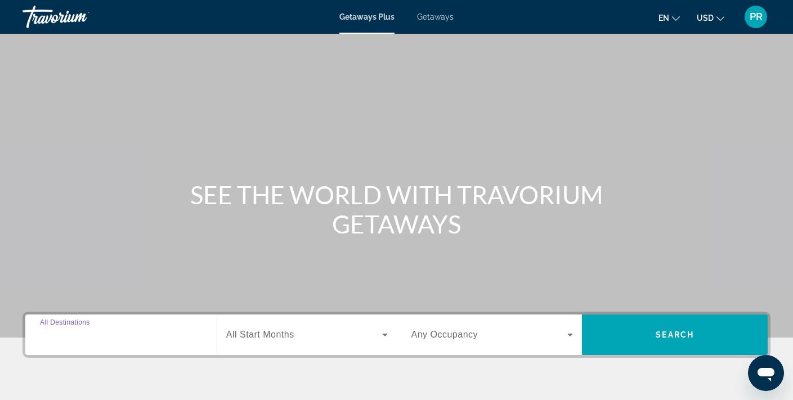
click at [78, 329] on input "Destination All Destinations" at bounding box center [121, 336] width 162 height 14
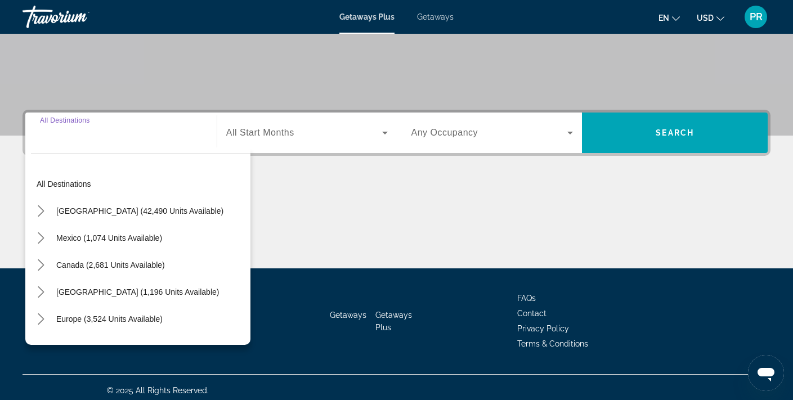
scroll to position [208, 0]
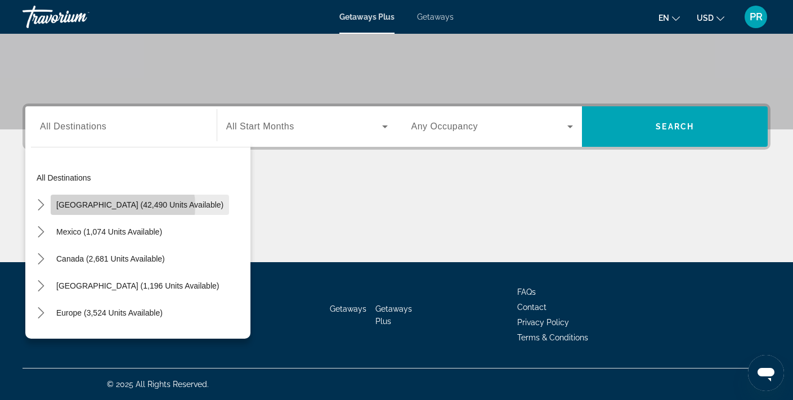
click at [121, 206] on span "United States (42,490 units available)" at bounding box center [139, 204] width 167 height 9
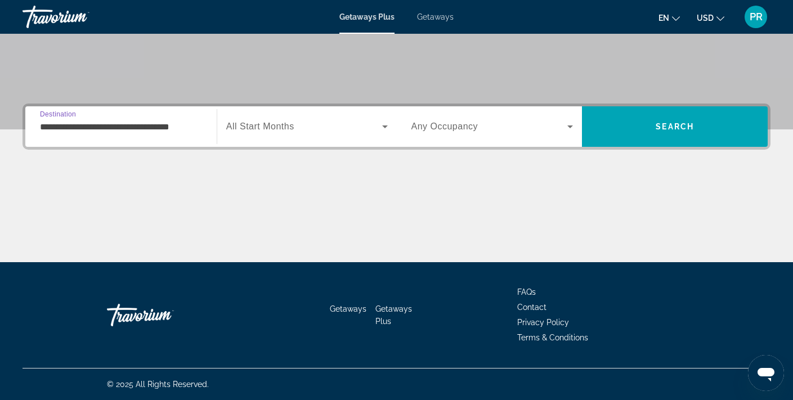
click at [131, 132] on input "**********" at bounding box center [121, 127] width 162 height 14
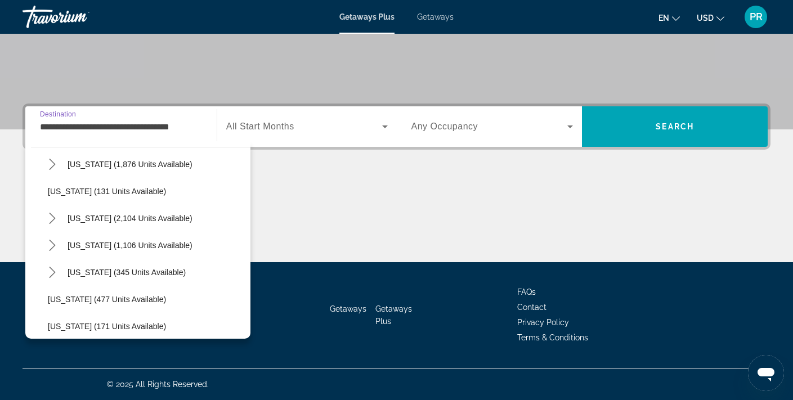
scroll to position [850, 0]
click at [135, 221] on span "South Carolina (2,104 units available)" at bounding box center [130, 219] width 125 height 9
type input "**********"
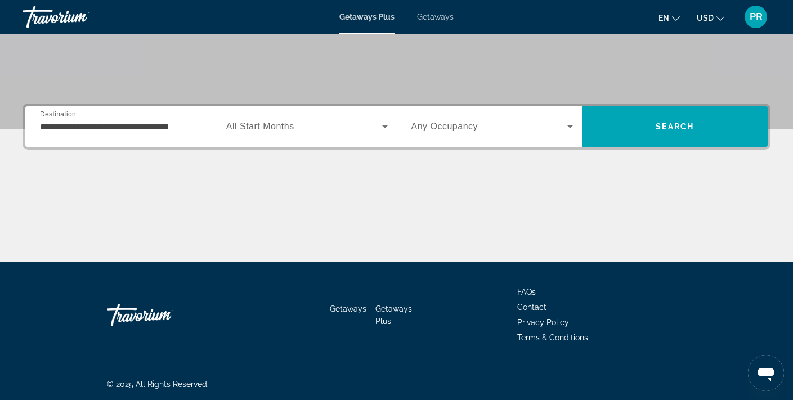
click at [259, 125] on span "All Start Months" at bounding box center [260, 127] width 68 height 10
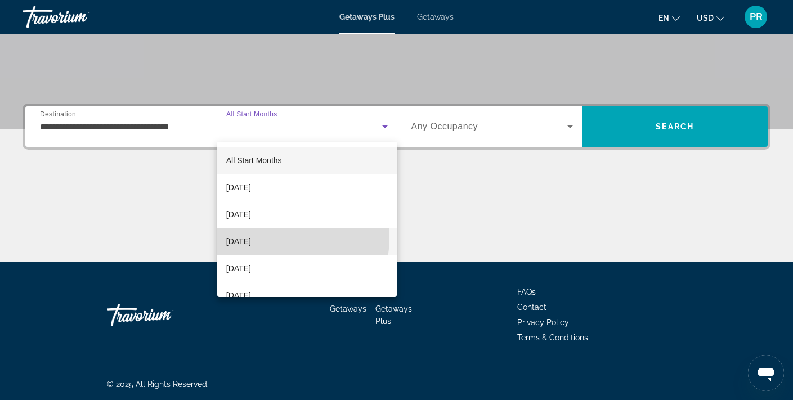
click at [251, 237] on span "[DATE]" at bounding box center [238, 242] width 25 height 14
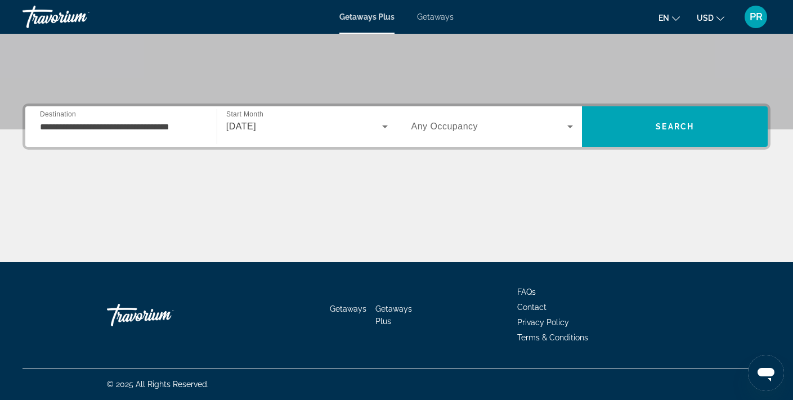
click at [474, 131] on span "Any Occupancy" at bounding box center [444, 127] width 67 height 10
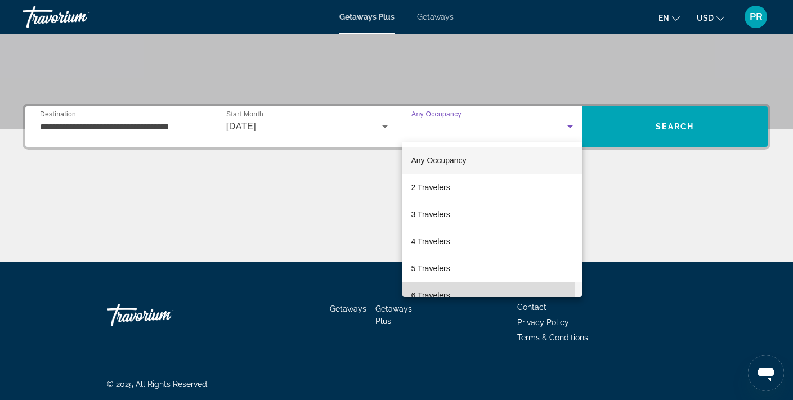
click at [434, 289] on span "6 Travelers" at bounding box center [430, 296] width 39 height 14
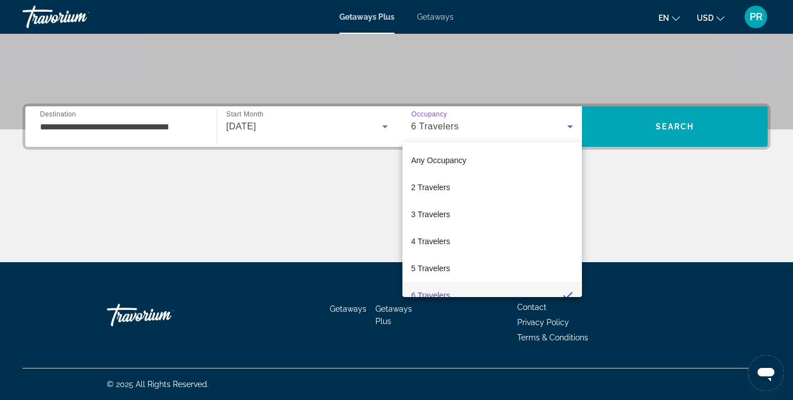
scroll to position [12, 0]
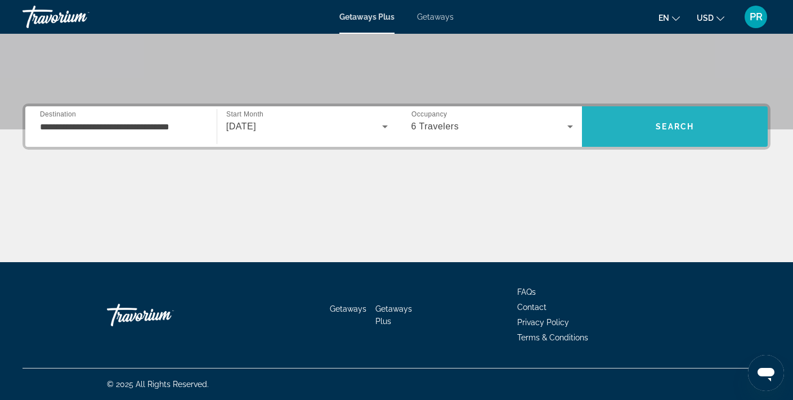
click at [632, 121] on span "Search" at bounding box center [675, 126] width 186 height 27
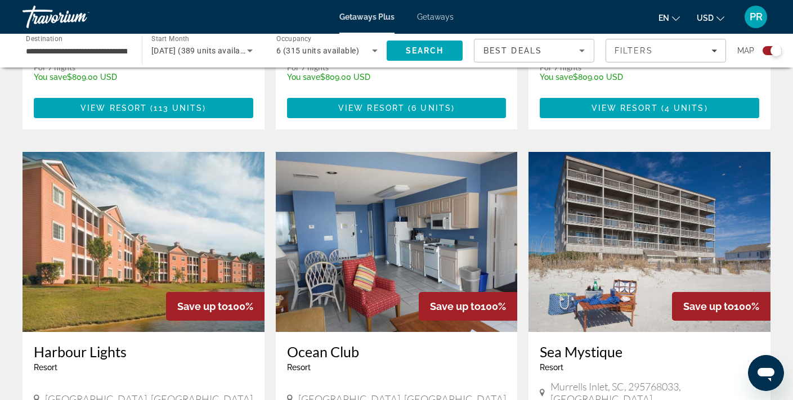
scroll to position [1097, 0]
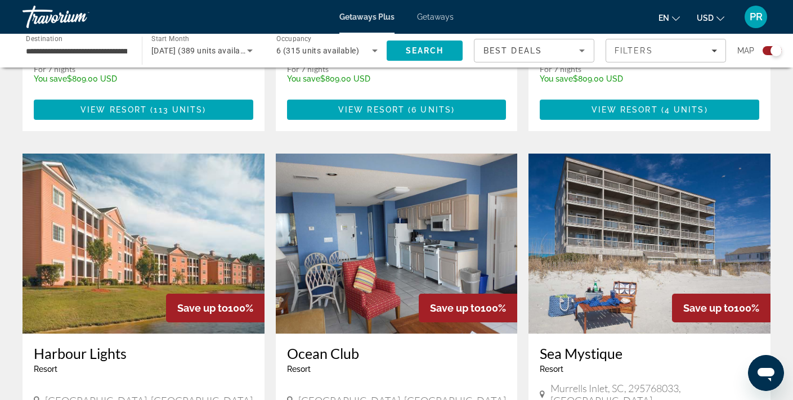
click at [658, 214] on img "Main content" at bounding box center [649, 244] width 242 height 180
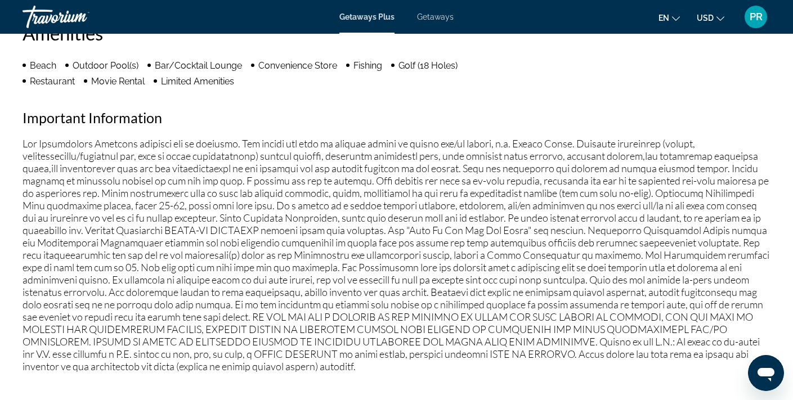
scroll to position [864, 0]
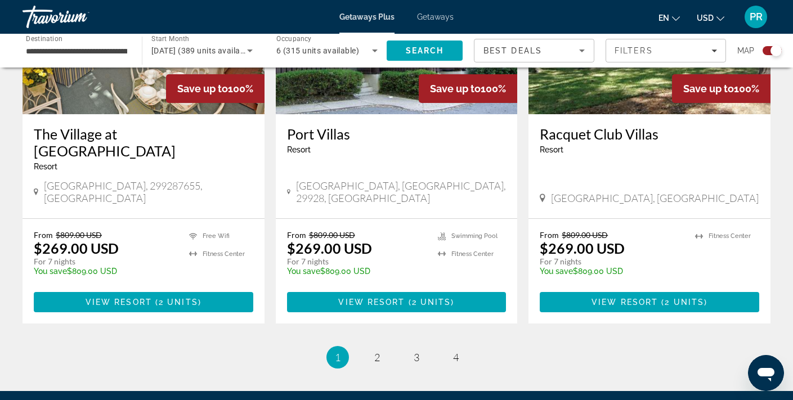
scroll to position [1769, 0]
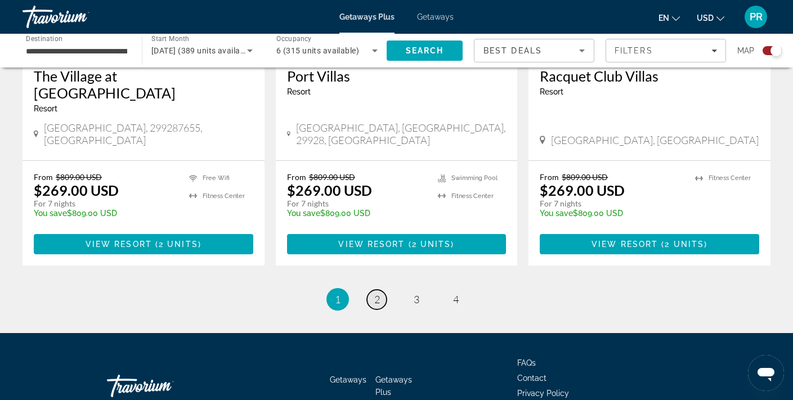
click at [379, 293] on span "2" at bounding box center [377, 299] width 6 height 12
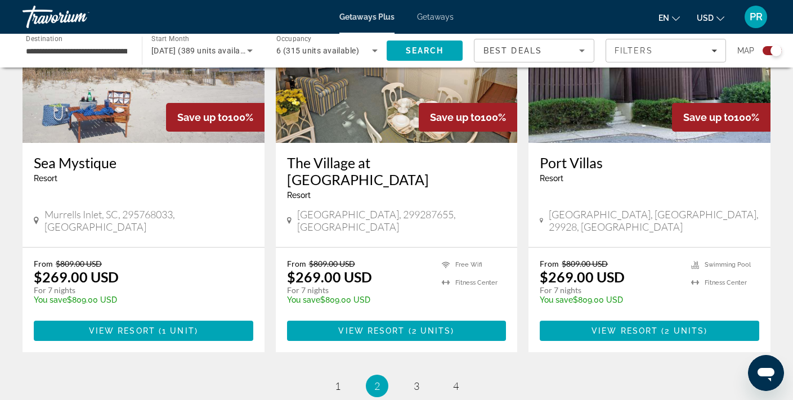
scroll to position [1693, 0]
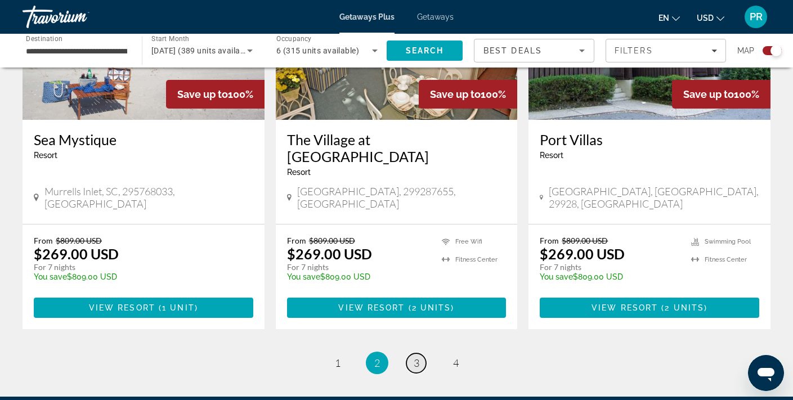
click at [418, 357] on span "3" at bounding box center [417, 363] width 6 height 12
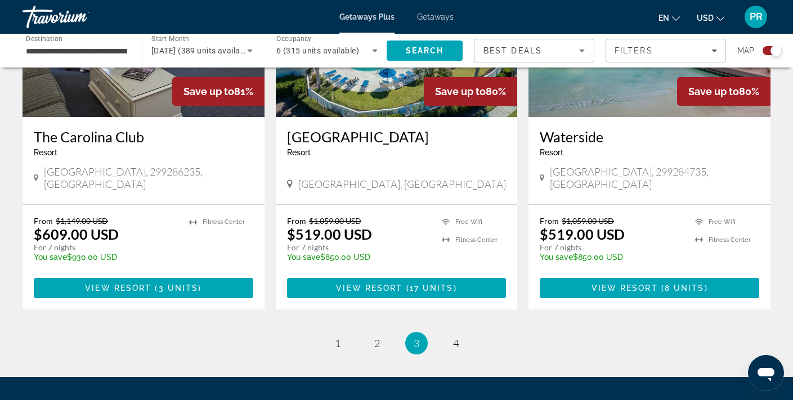
scroll to position [1786, 0]
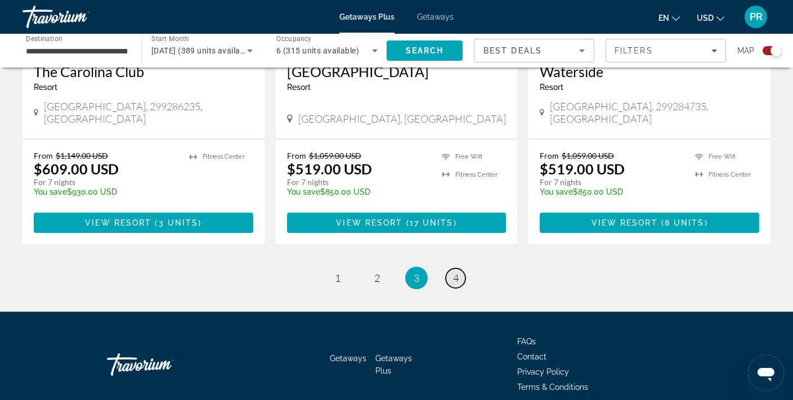
click at [457, 272] on span "4" at bounding box center [456, 278] width 6 height 12
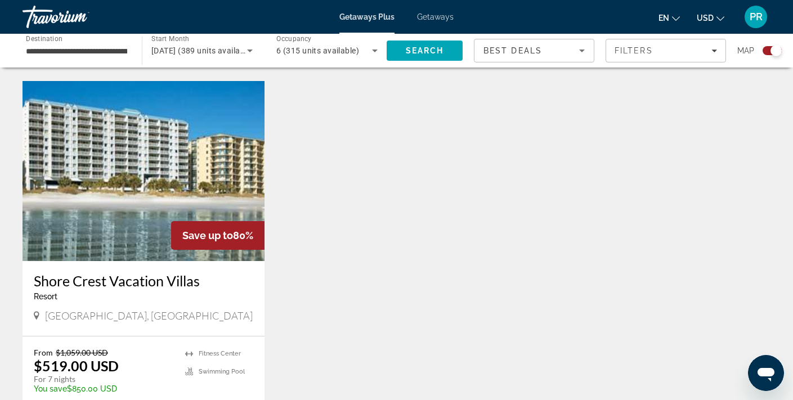
scroll to position [1185, 0]
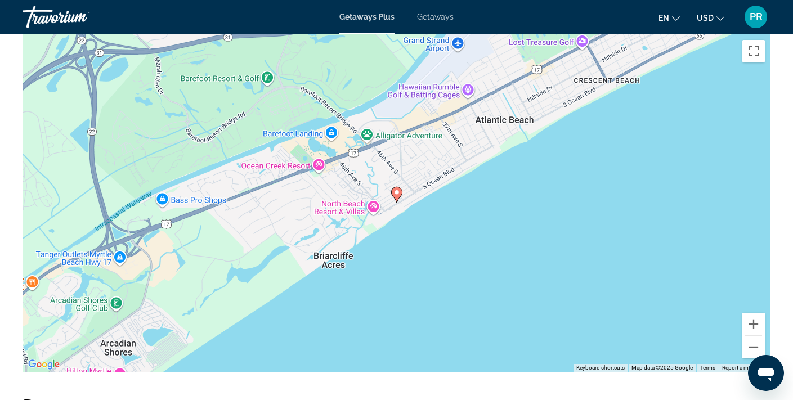
scroll to position [1393, 0]
